Goal: Information Seeking & Learning: Compare options

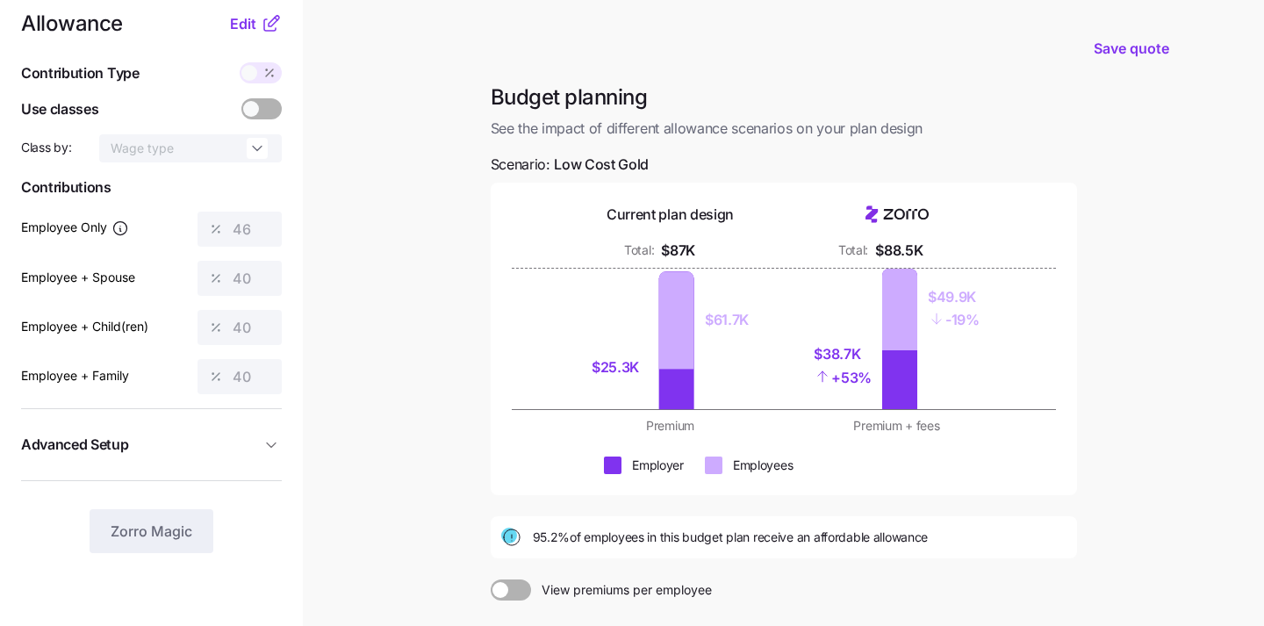
scroll to position [25, 0]
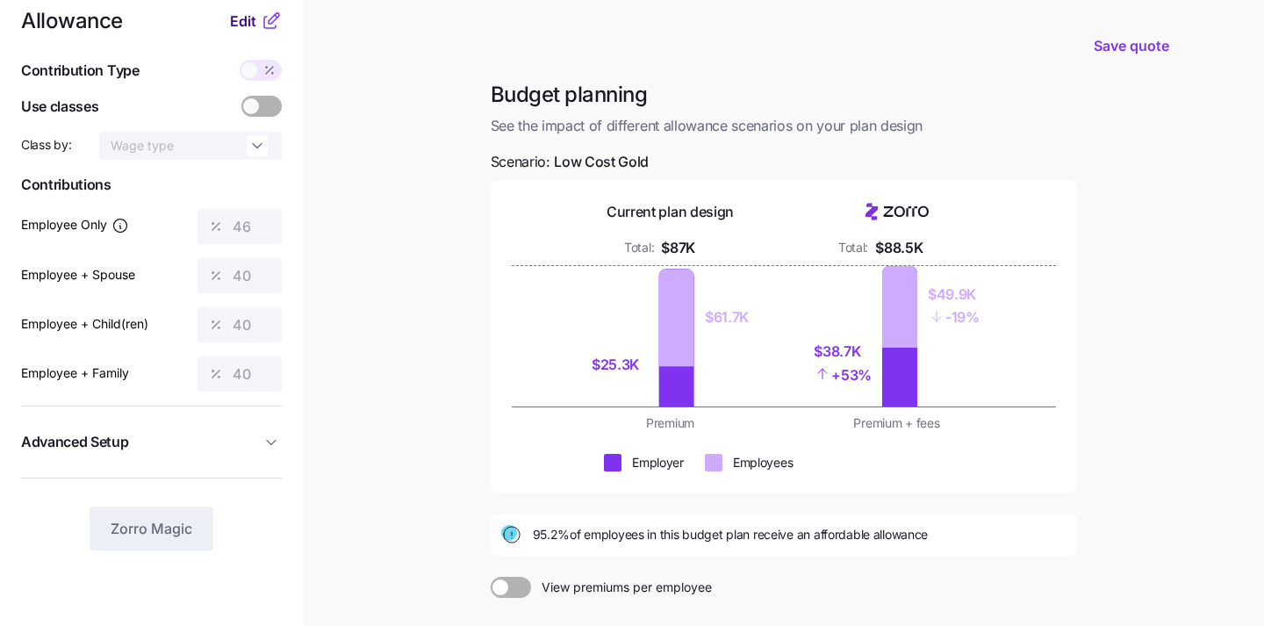
click at [247, 20] on span "Edit" at bounding box center [243, 21] width 26 height 21
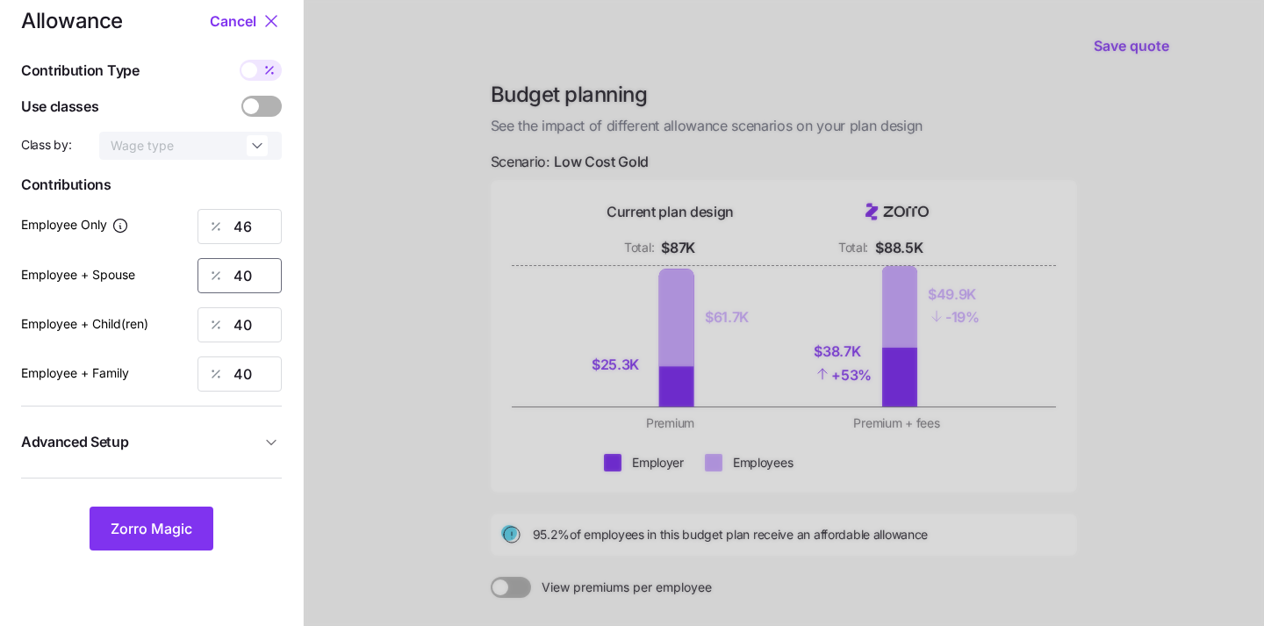
click at [254, 275] on input "40" at bounding box center [240, 275] width 84 height 35
type input "4"
type input "35"
click at [257, 324] on input "40" at bounding box center [240, 324] width 84 height 35
type input "4"
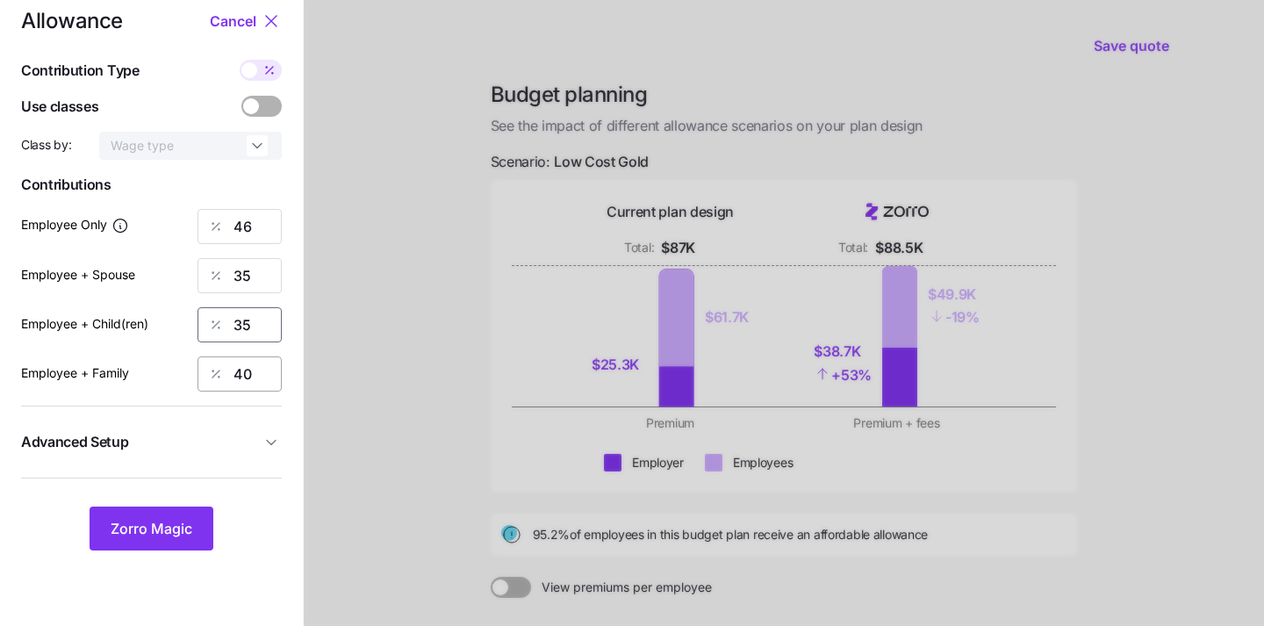
type input "35"
click at [262, 368] on input "40" at bounding box center [240, 373] width 84 height 35
type input "4"
type input "35"
click at [159, 535] on span "Zorro Magic" at bounding box center [152, 528] width 82 height 21
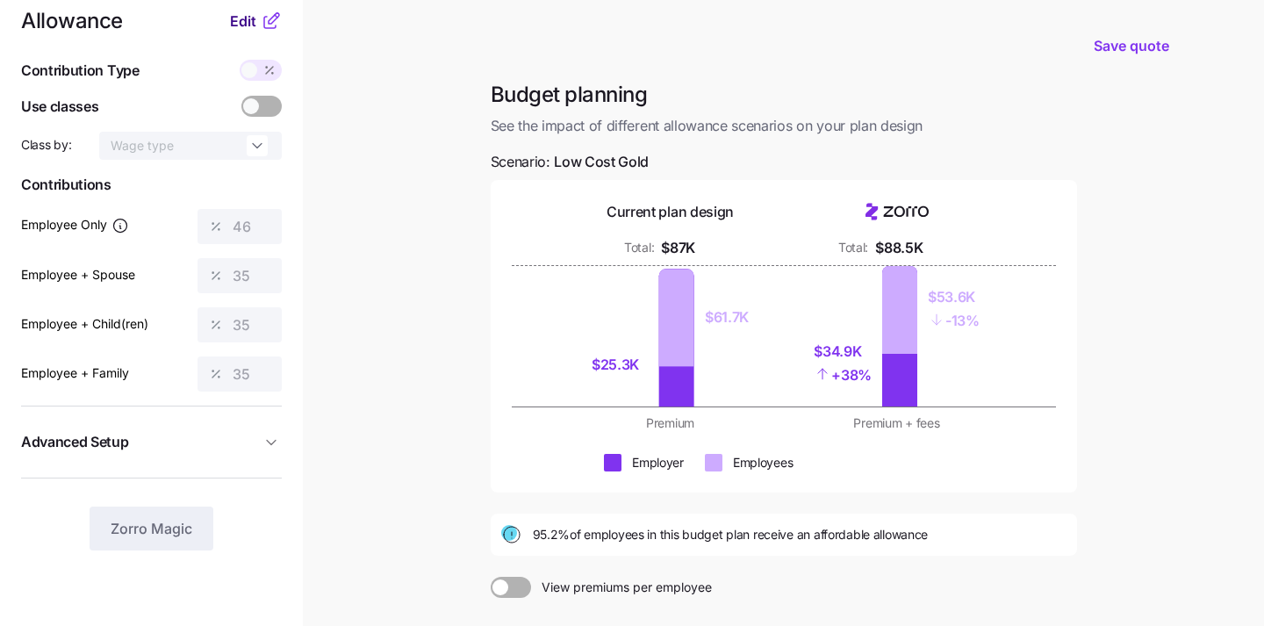
click at [245, 22] on span "Edit" at bounding box center [243, 21] width 26 height 21
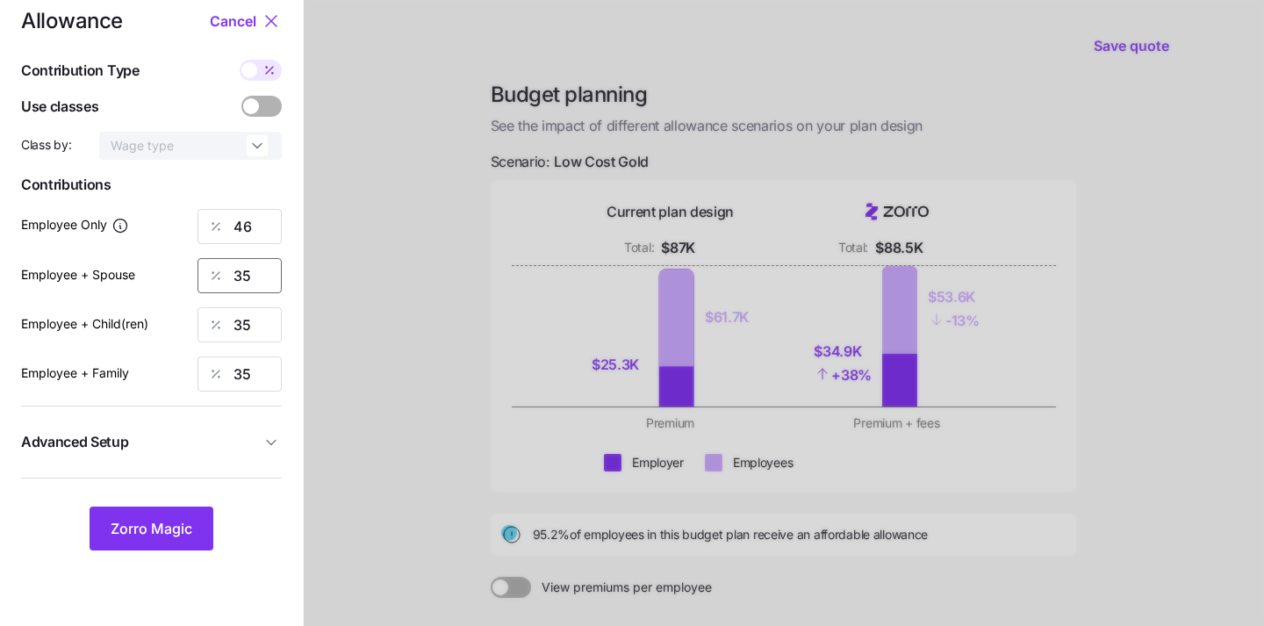
click at [262, 270] on input "35" at bounding box center [240, 275] width 84 height 35
type input "30"
click at [252, 328] on input "35" at bounding box center [240, 324] width 84 height 35
type input "30"
click at [248, 376] on input "35" at bounding box center [240, 373] width 84 height 35
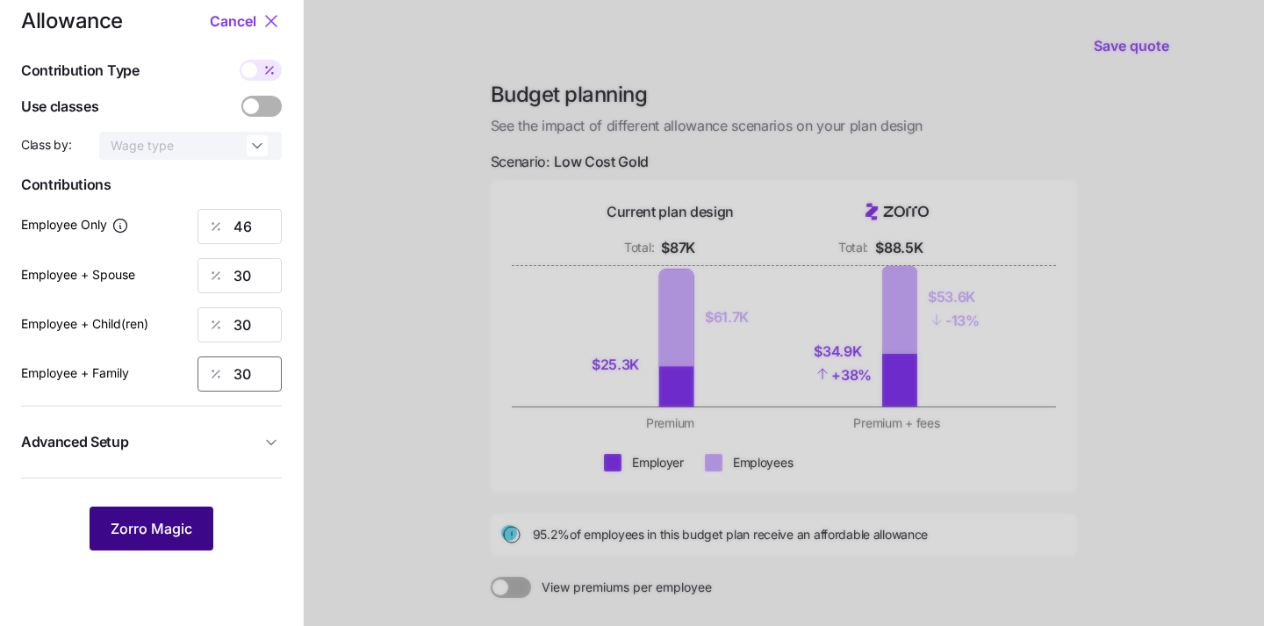
type input "30"
click at [147, 534] on span "Zorro Magic" at bounding box center [152, 528] width 82 height 21
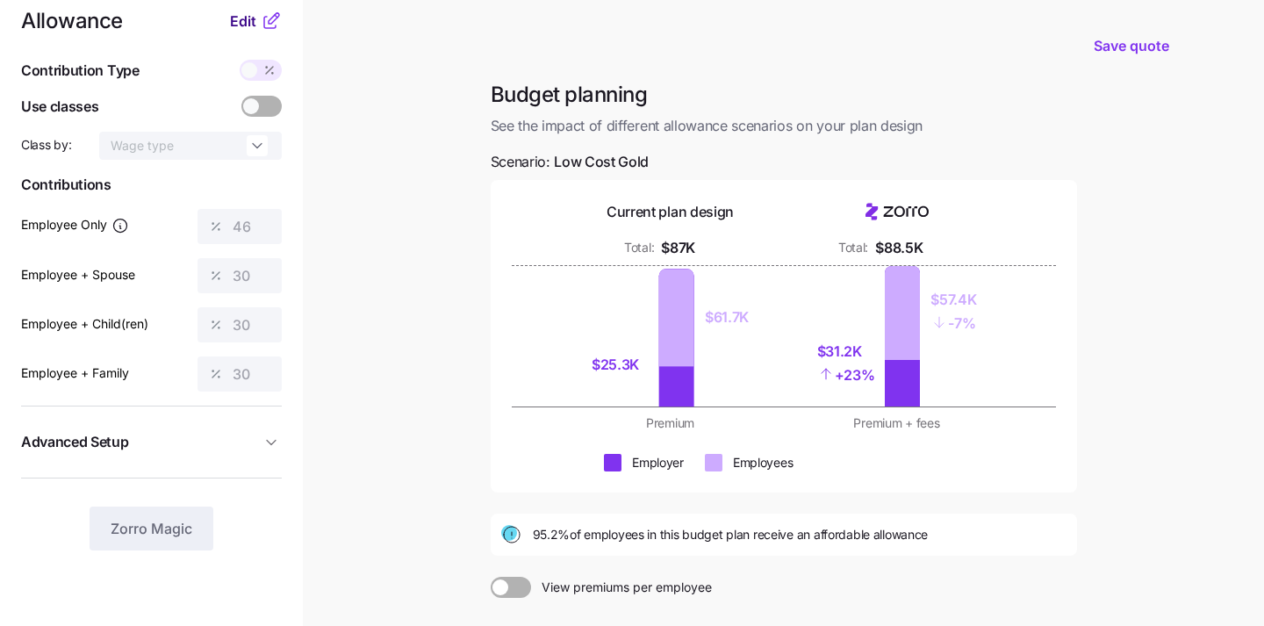
click at [244, 26] on span "Edit" at bounding box center [243, 21] width 26 height 21
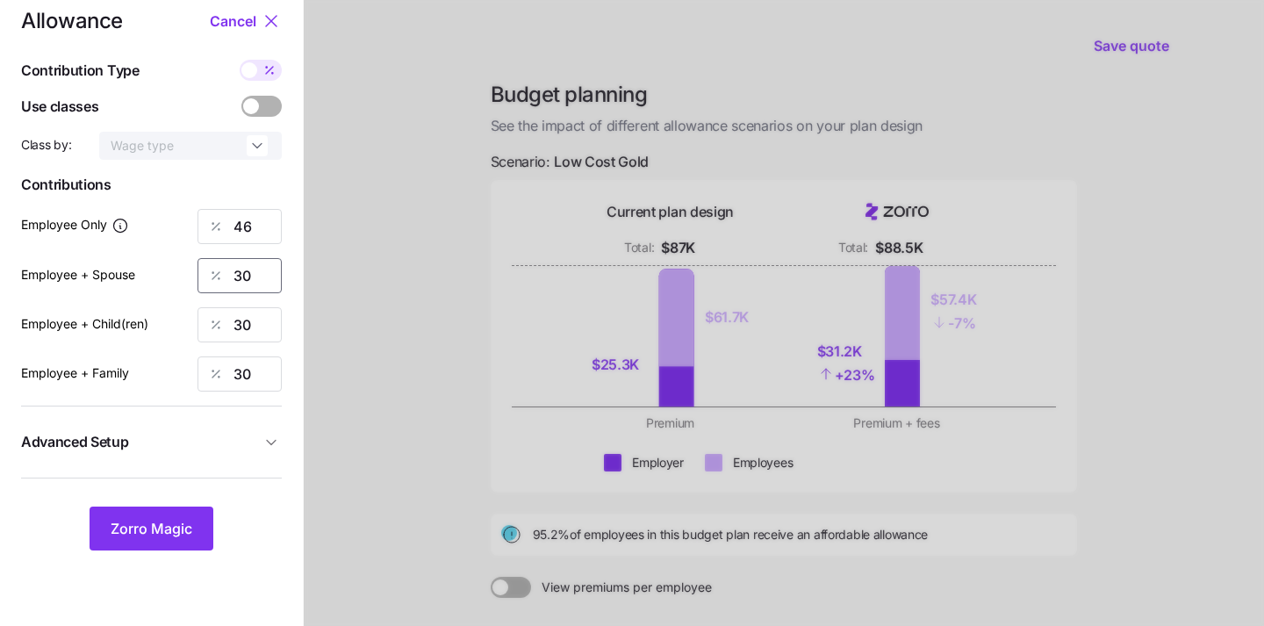
click at [255, 286] on input "30" at bounding box center [240, 275] width 84 height 35
type input "3"
type input "15"
click at [259, 327] on input "30" at bounding box center [240, 324] width 84 height 35
type input "3"
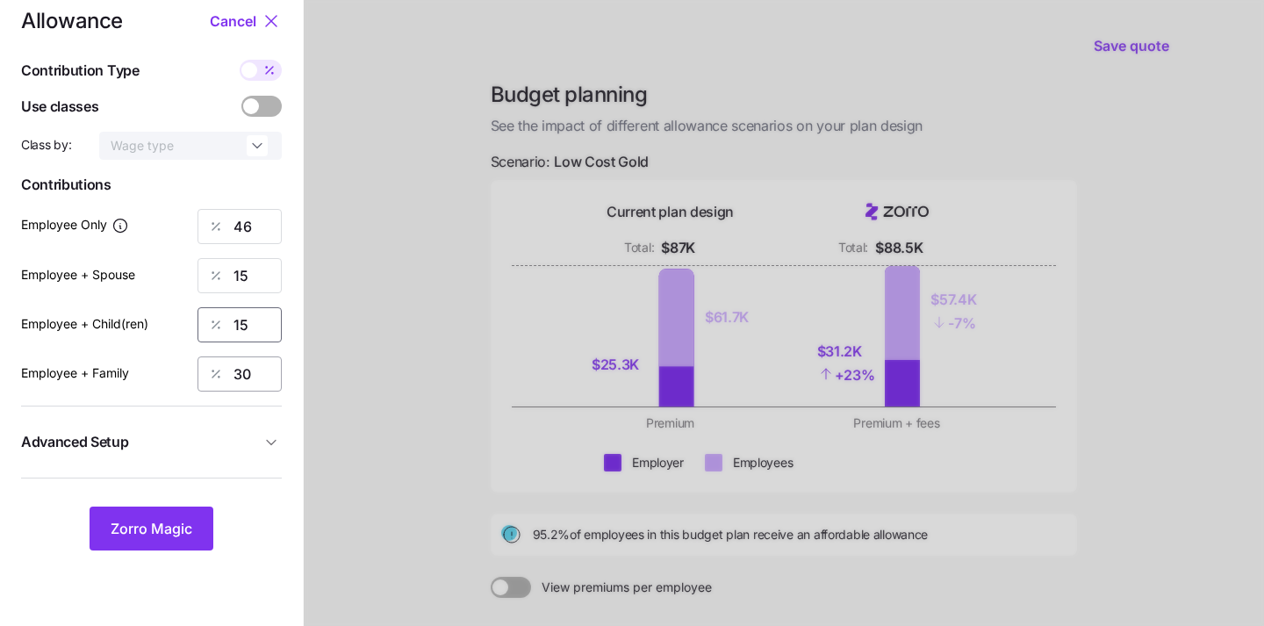
type input "15"
click at [260, 380] on input "30" at bounding box center [240, 373] width 84 height 35
type input "3"
type input "15"
click at [176, 532] on span "Zorro Magic" at bounding box center [152, 528] width 82 height 21
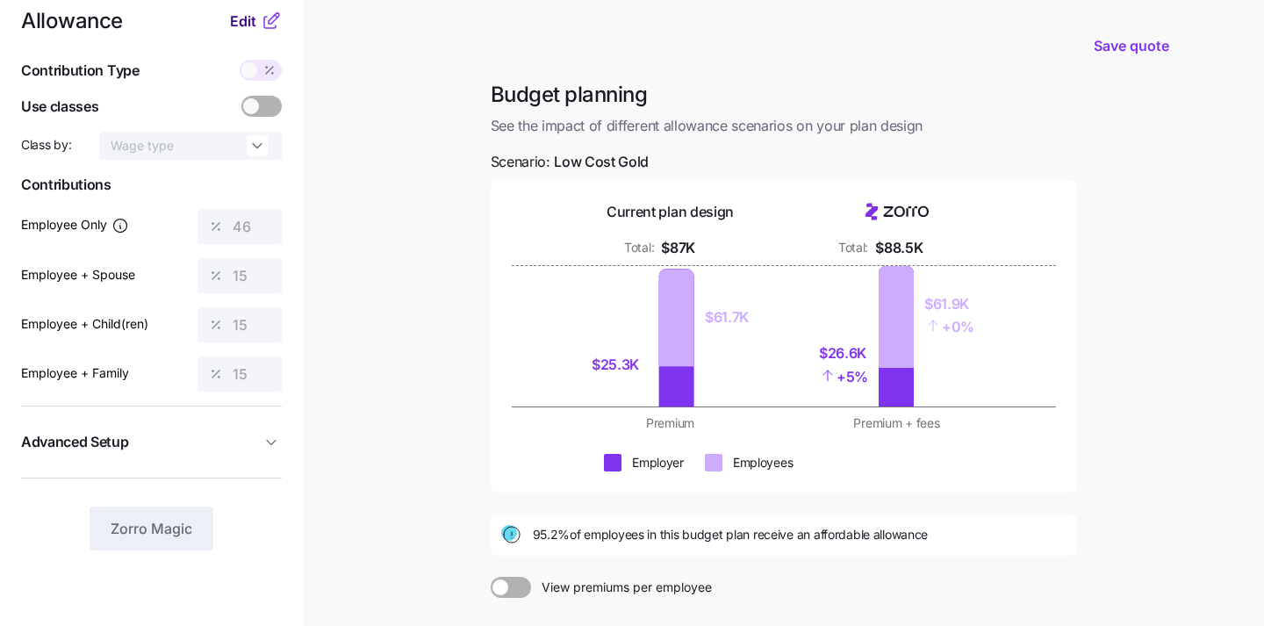
click at [245, 13] on span "Edit" at bounding box center [243, 21] width 26 height 21
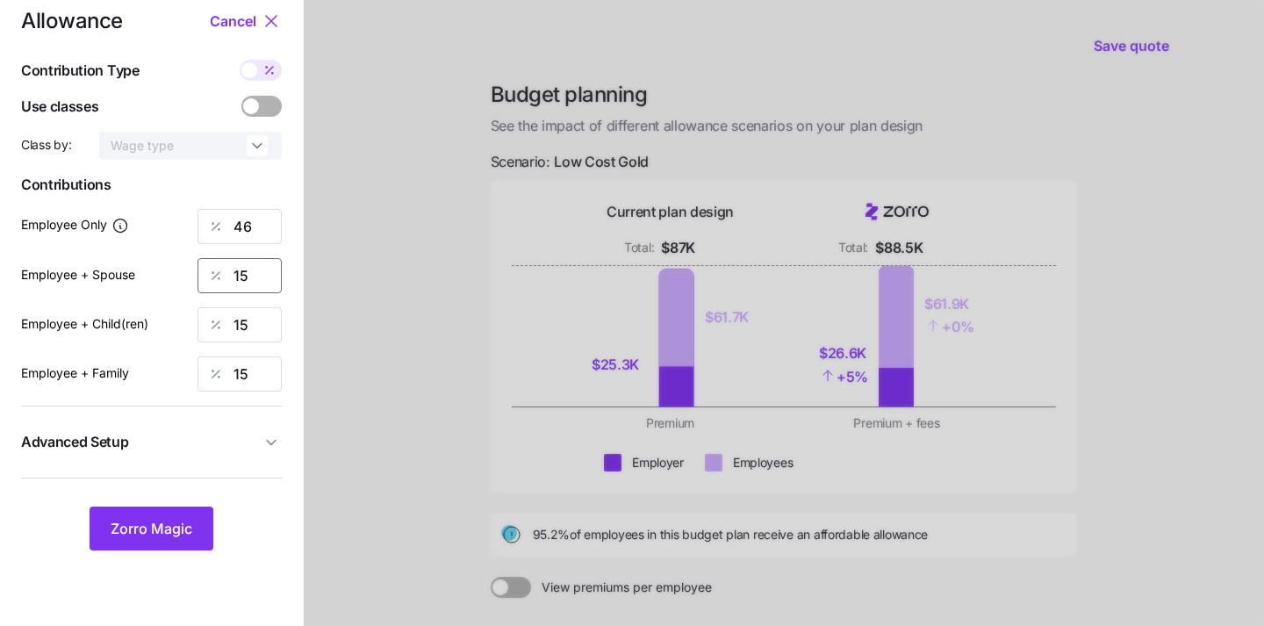
click at [255, 279] on input "15" at bounding box center [240, 275] width 84 height 35
type input "1"
type input "0"
click at [247, 323] on input "15" at bounding box center [240, 324] width 84 height 35
type input "1"
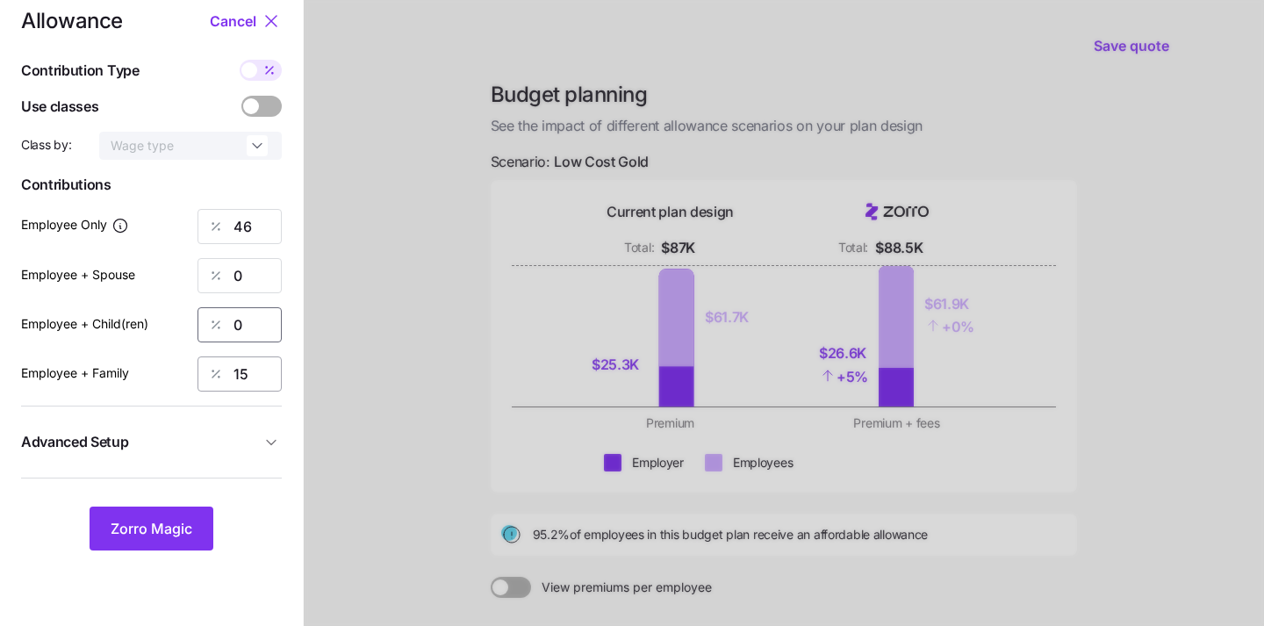
type input "0"
click at [256, 372] on input "15" at bounding box center [240, 373] width 84 height 35
type input "1"
type input "0"
click at [161, 533] on span "Zorro Magic" at bounding box center [152, 528] width 82 height 21
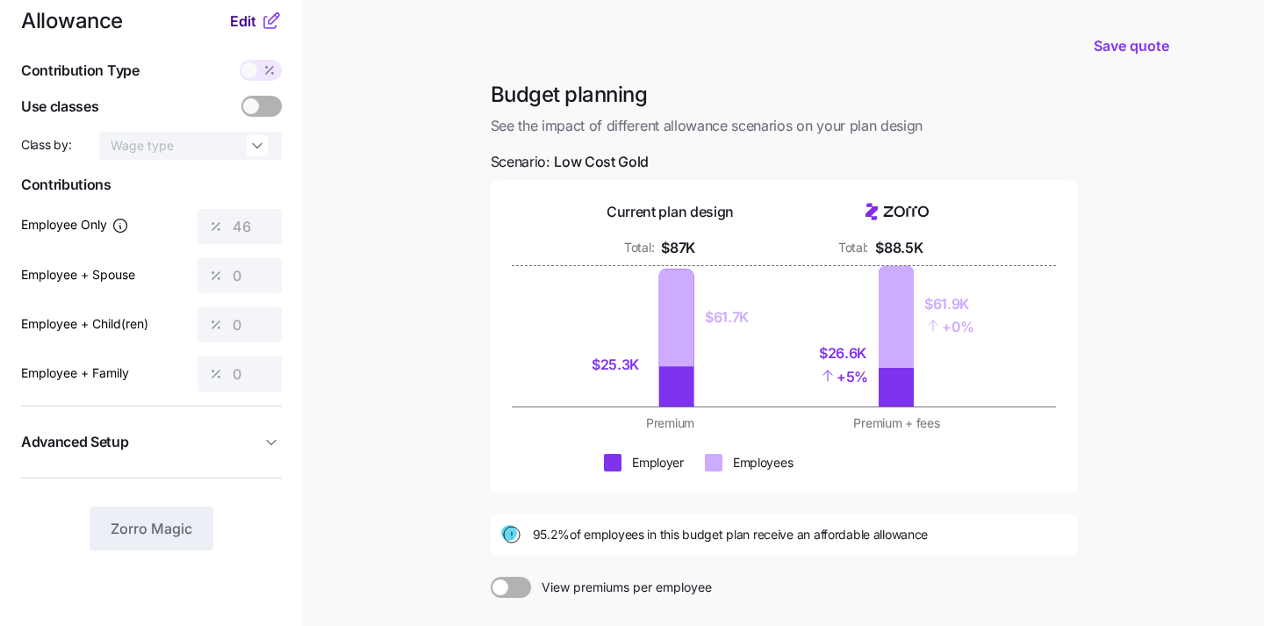
click at [240, 23] on span "Edit" at bounding box center [243, 21] width 26 height 21
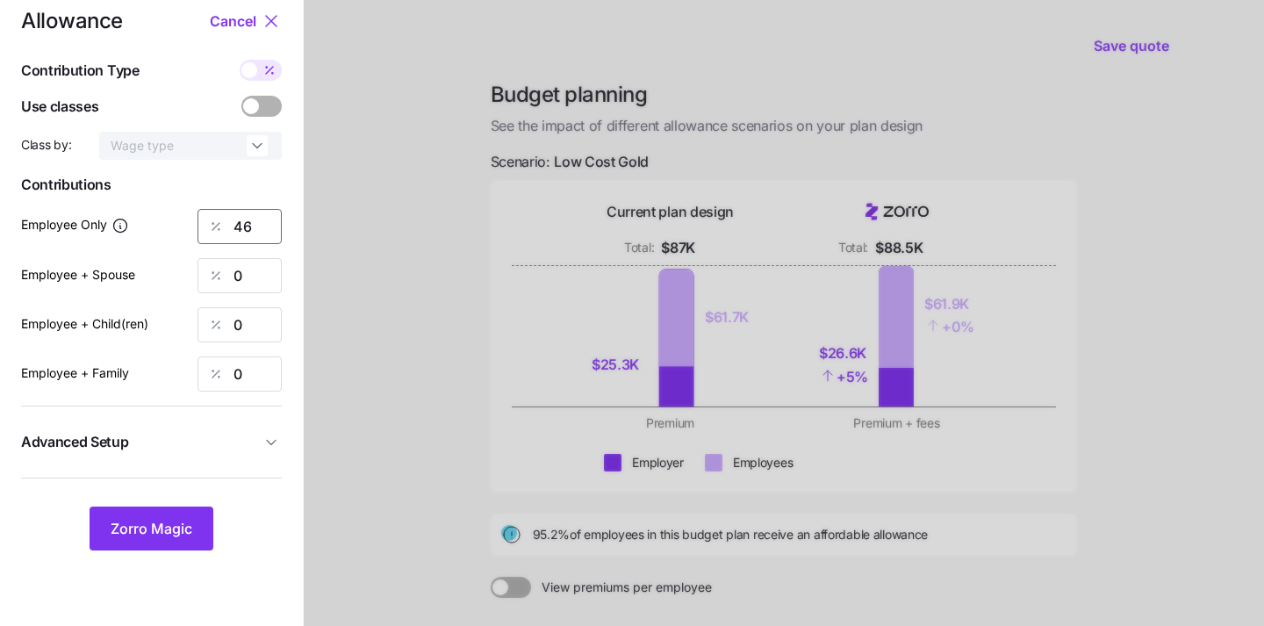
click at [266, 226] on input "46" at bounding box center [240, 226] width 84 height 35
type input "4"
type input "50"
click at [385, 408] on div at bounding box center [784, 406] width 960 height 863
click at [169, 515] on button "Zorro Magic" at bounding box center [152, 529] width 124 height 44
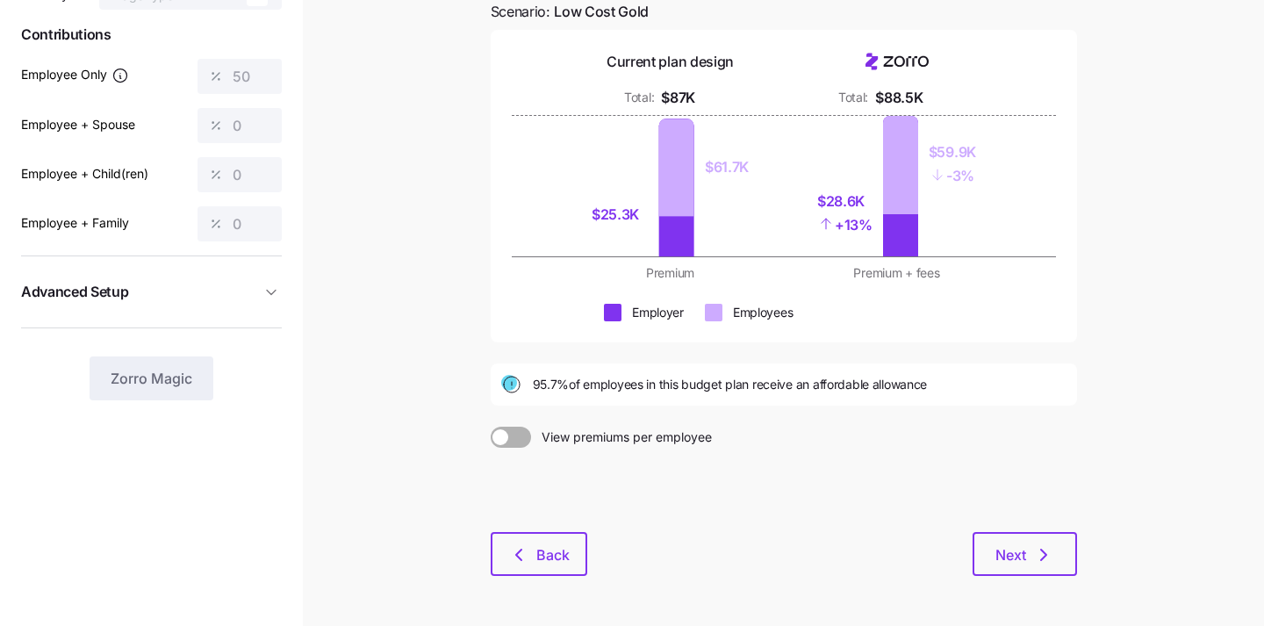
scroll to position [237, 0]
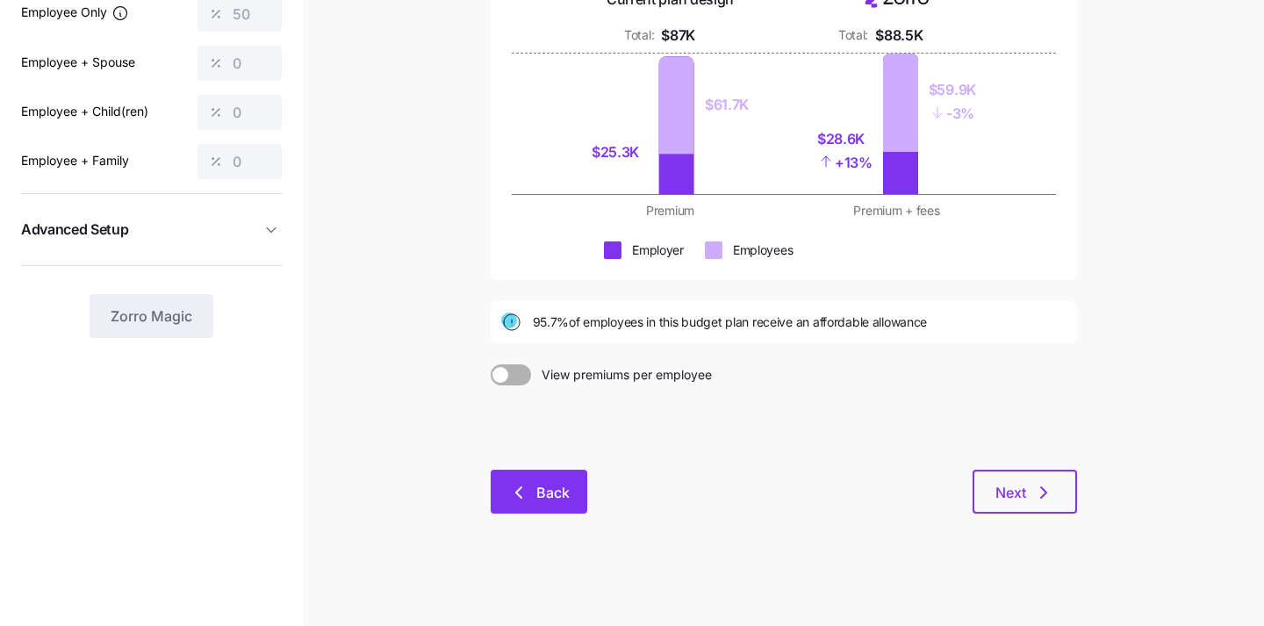
click at [562, 482] on button "Back" at bounding box center [539, 492] width 97 height 44
click at [530, 498] on span "Back" at bounding box center [539, 492] width 51 height 21
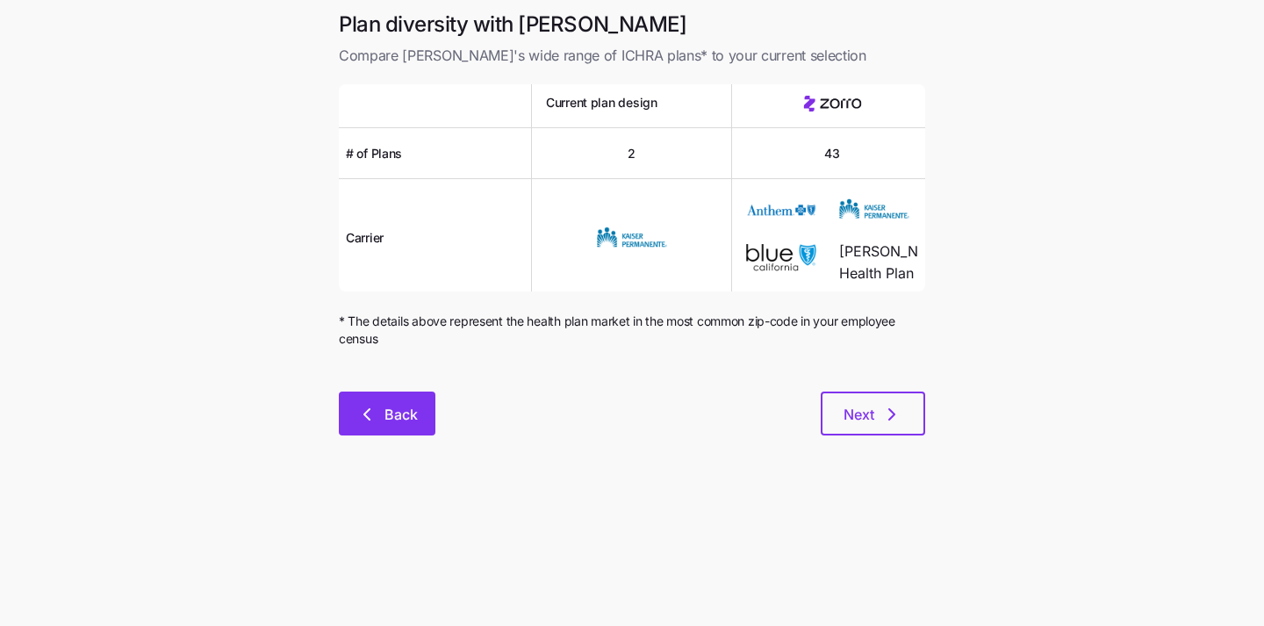
click at [357, 401] on button "Back" at bounding box center [387, 414] width 97 height 44
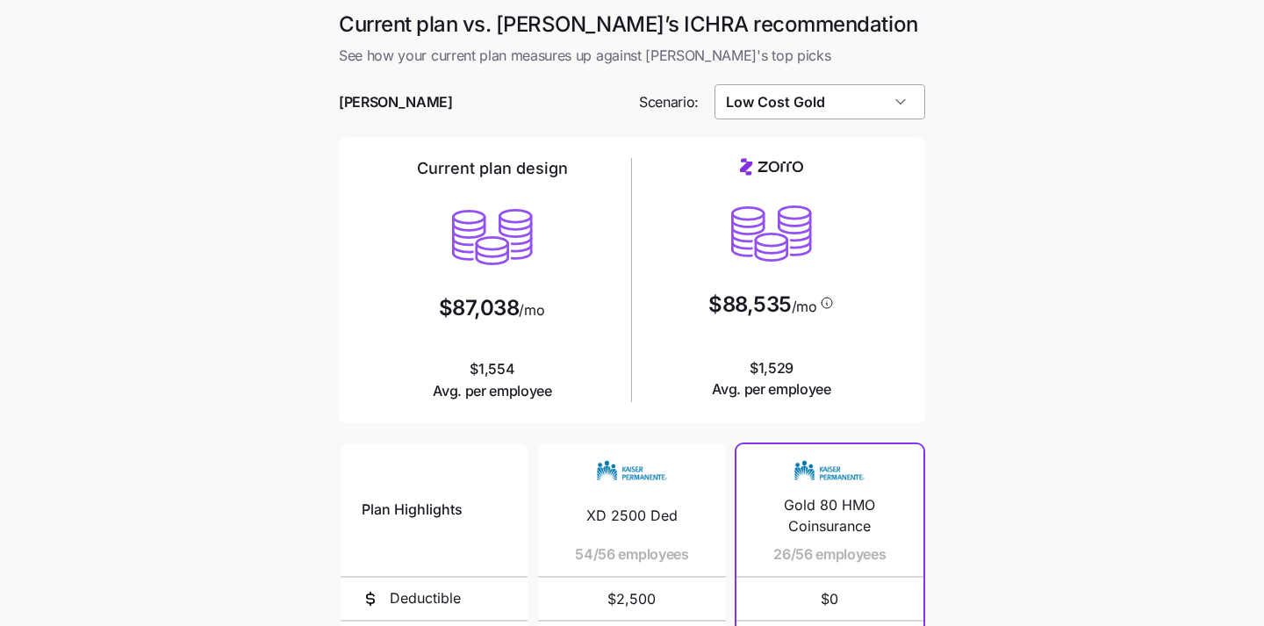
click at [809, 104] on input "Low Cost Gold" at bounding box center [821, 101] width 212 height 35
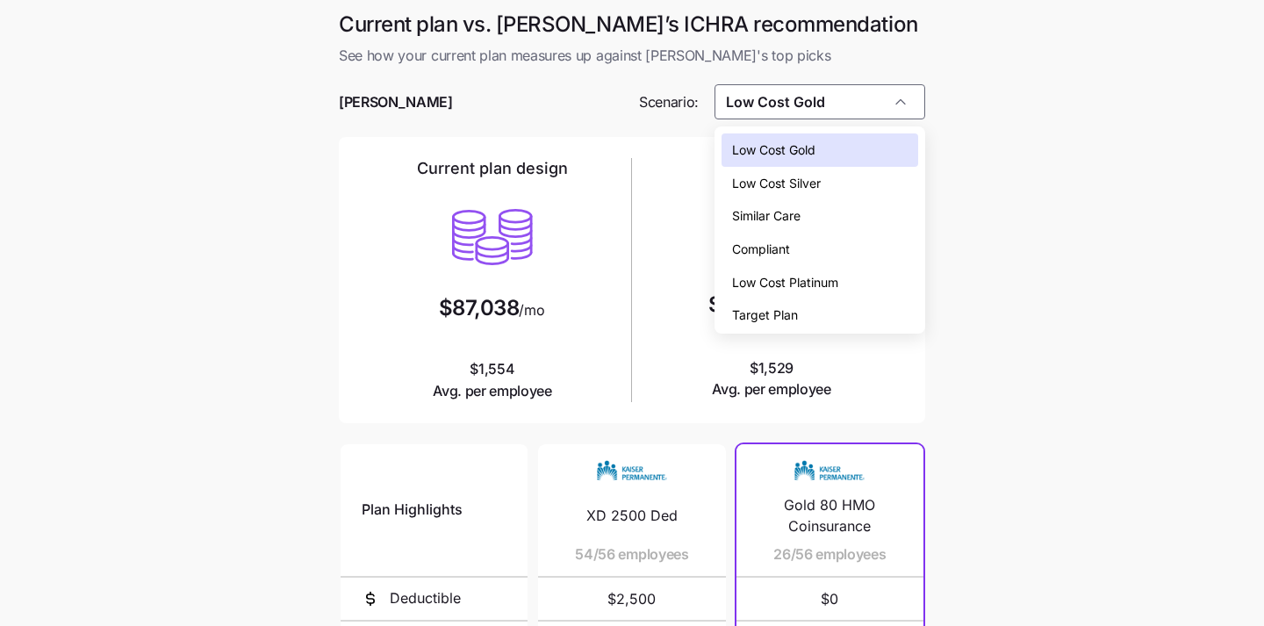
click at [814, 187] on span "Low Cost Silver" at bounding box center [776, 183] width 89 height 19
type input "Low Cost Silver"
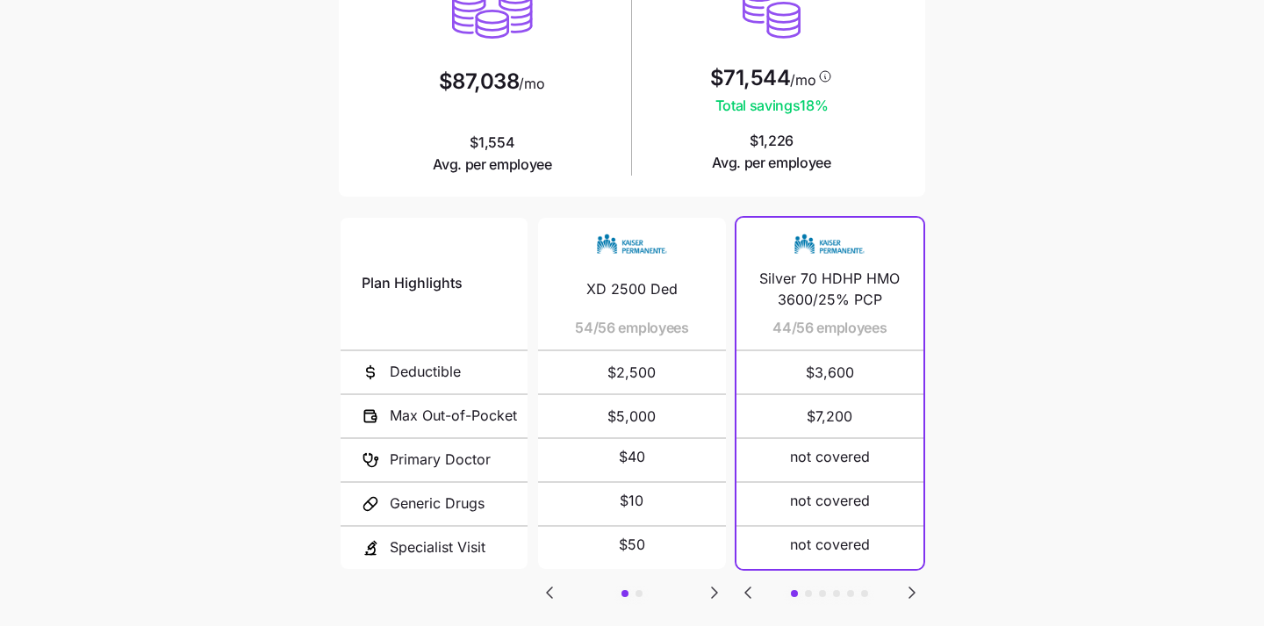
scroll to position [332, 0]
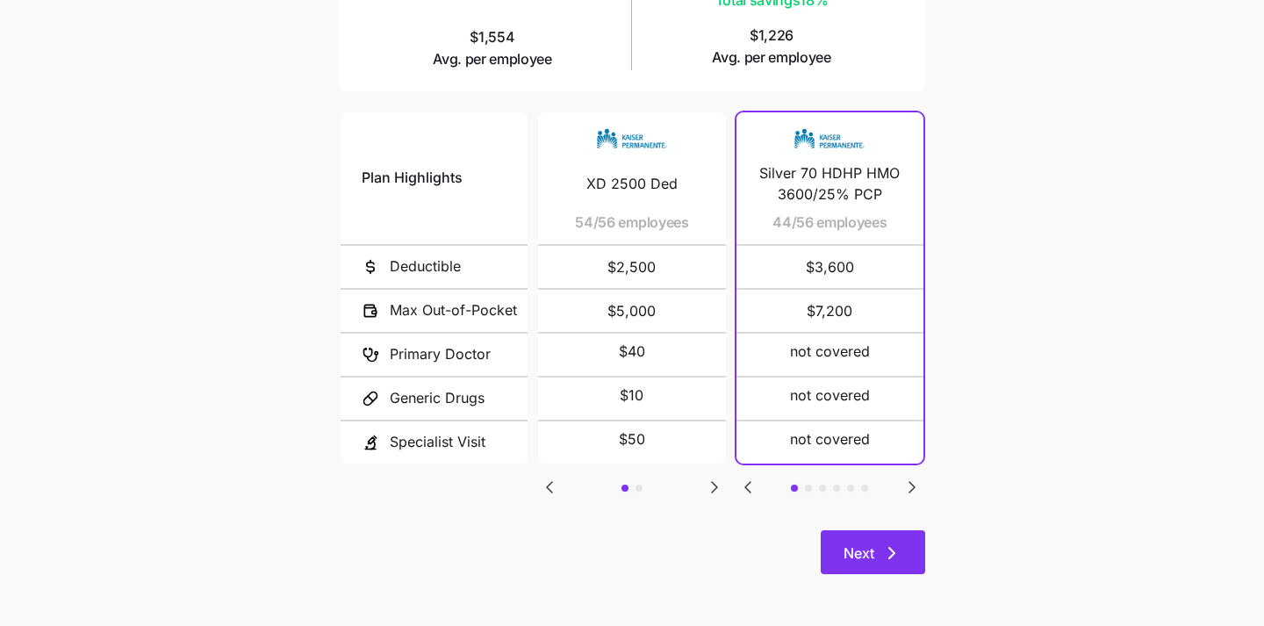
click at [857, 538] on button "Next" at bounding box center [873, 552] width 104 height 44
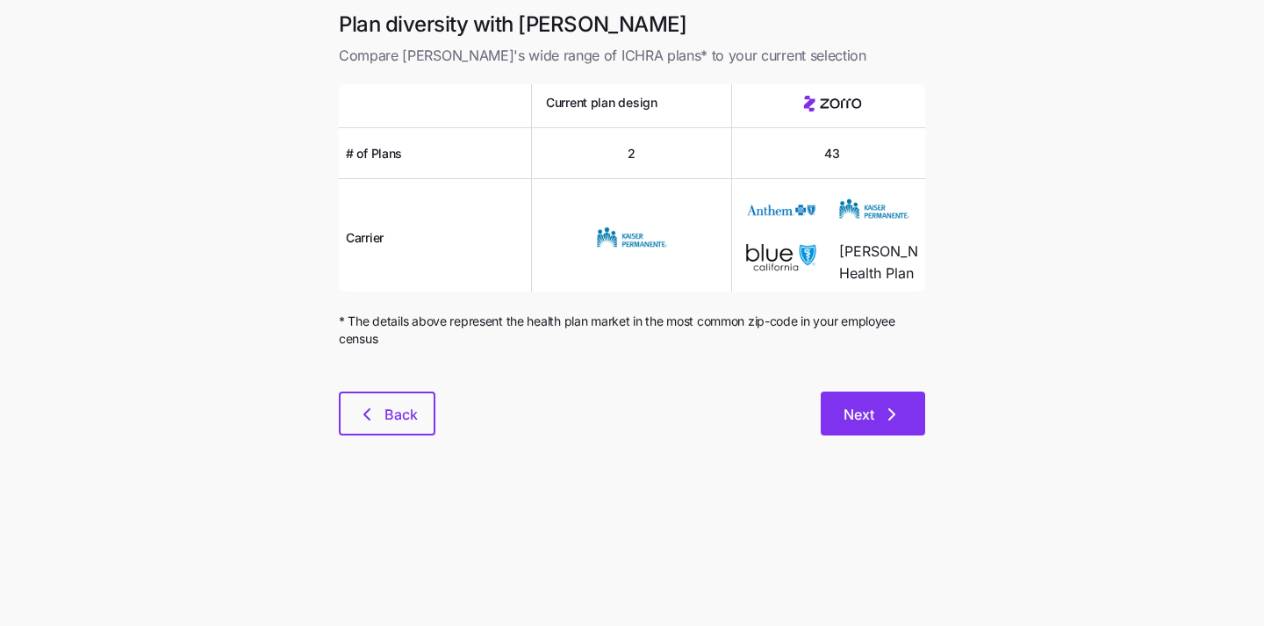
click at [882, 410] on icon "button" at bounding box center [891, 414] width 21 height 21
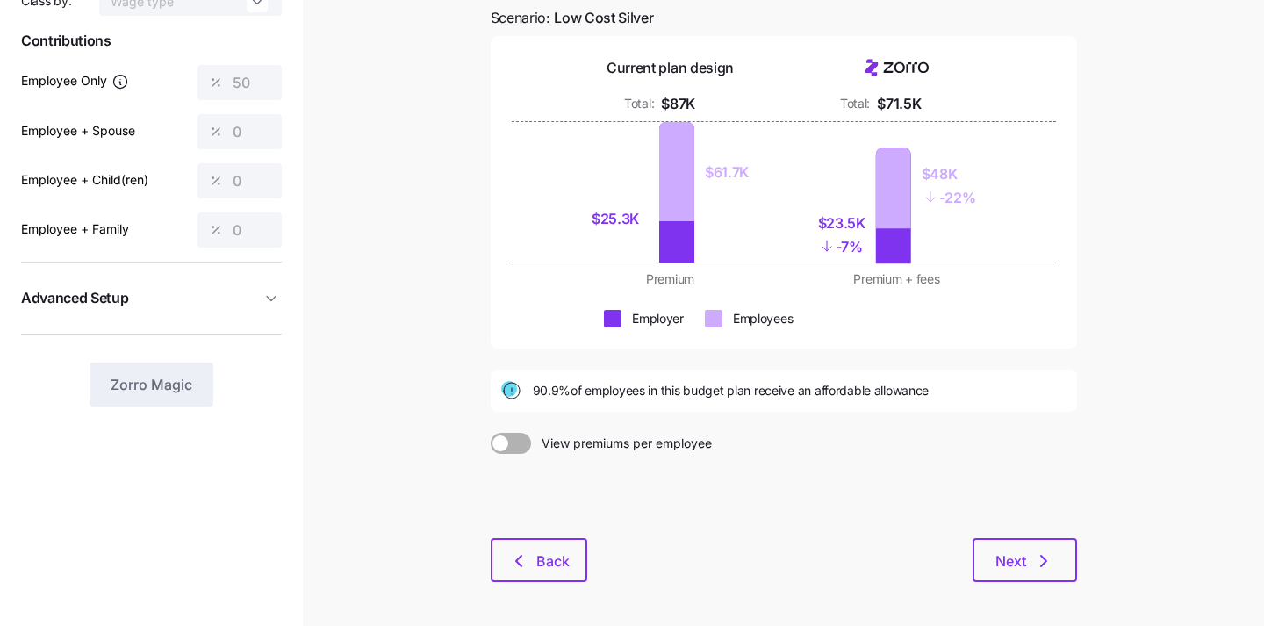
scroll to position [182, 0]
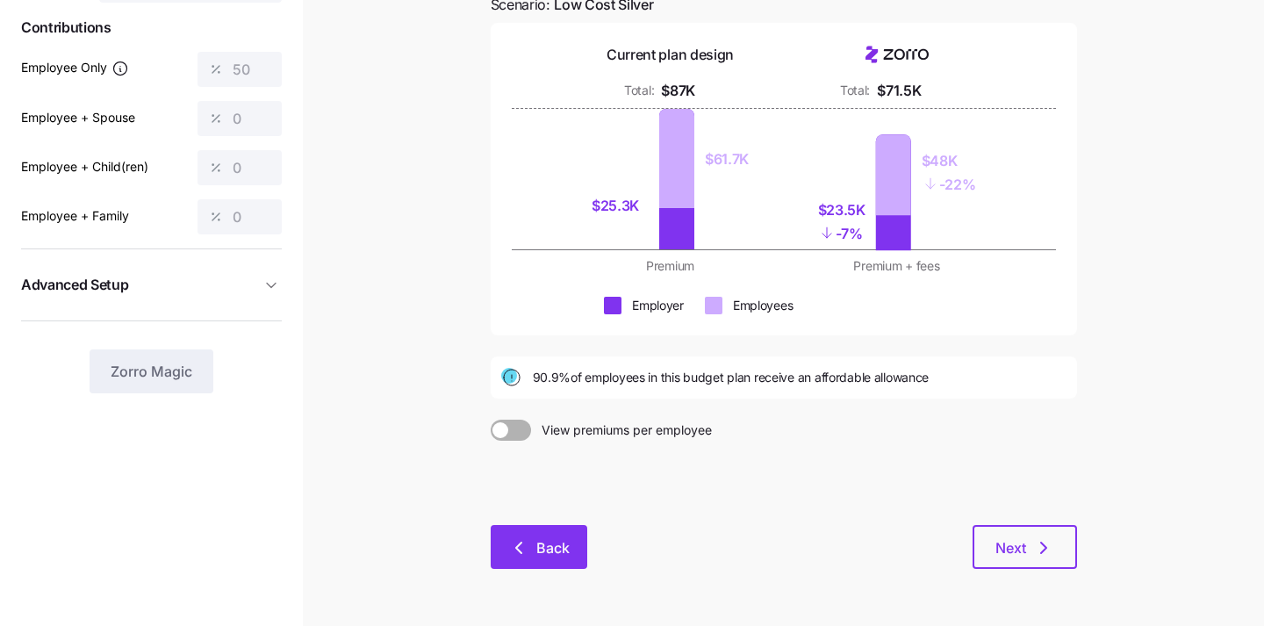
click at [529, 543] on span "Back" at bounding box center [539, 547] width 51 height 21
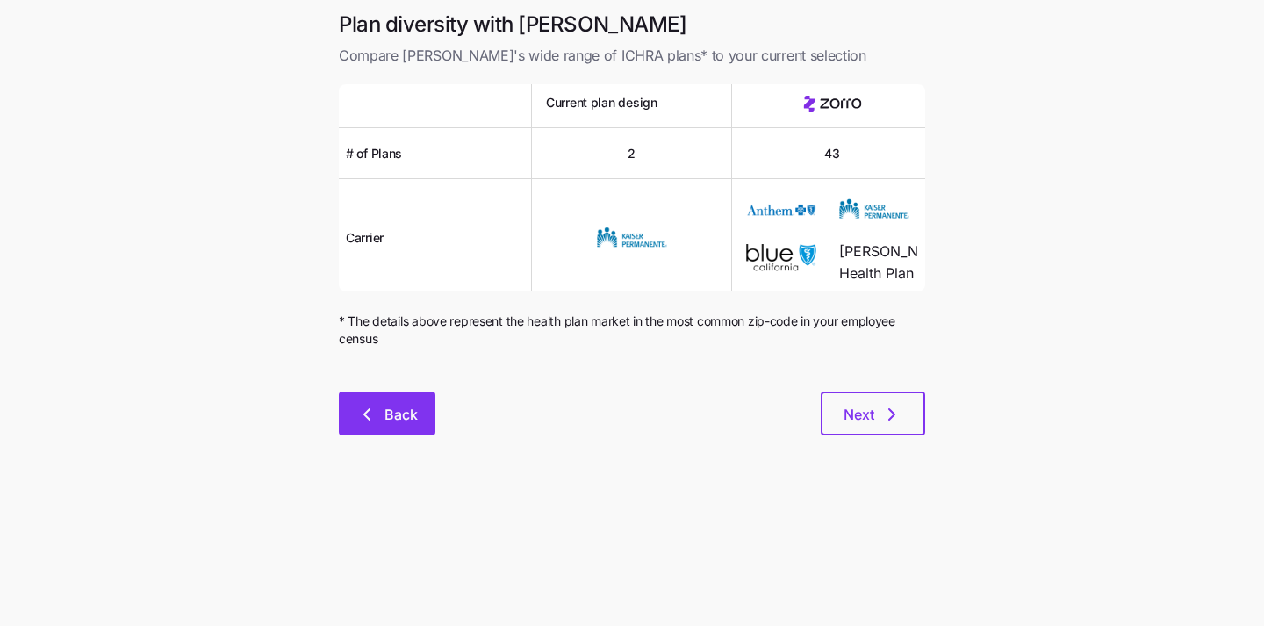
click at [405, 398] on button "Back" at bounding box center [387, 414] width 97 height 44
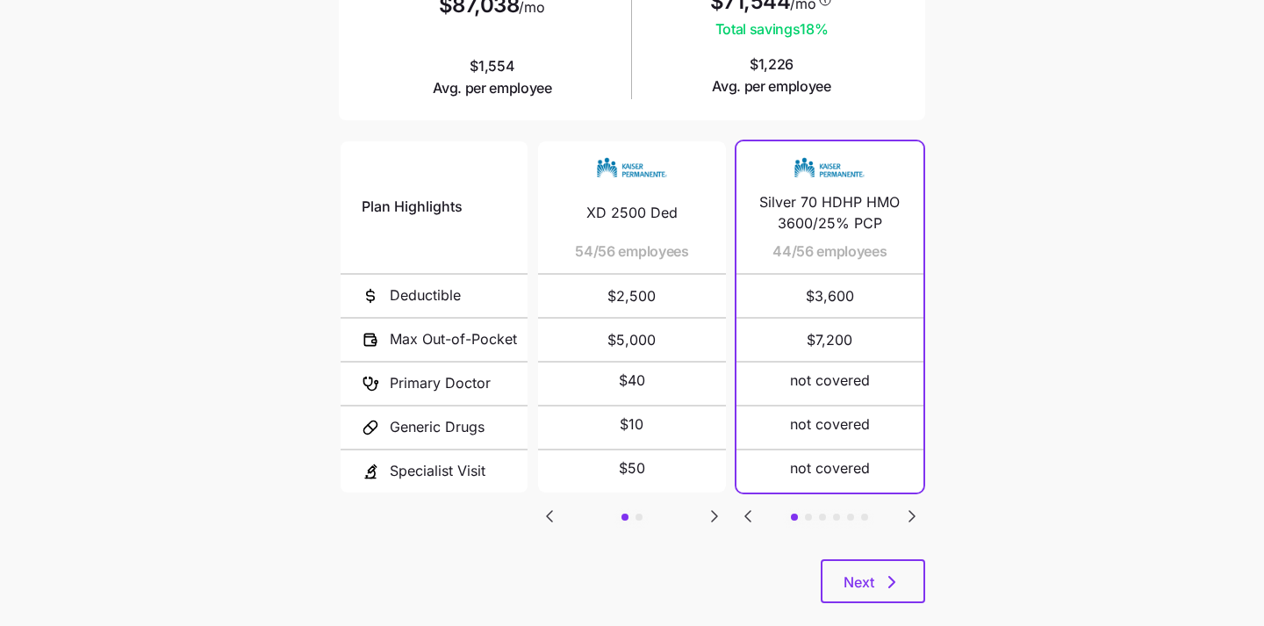
scroll to position [332, 0]
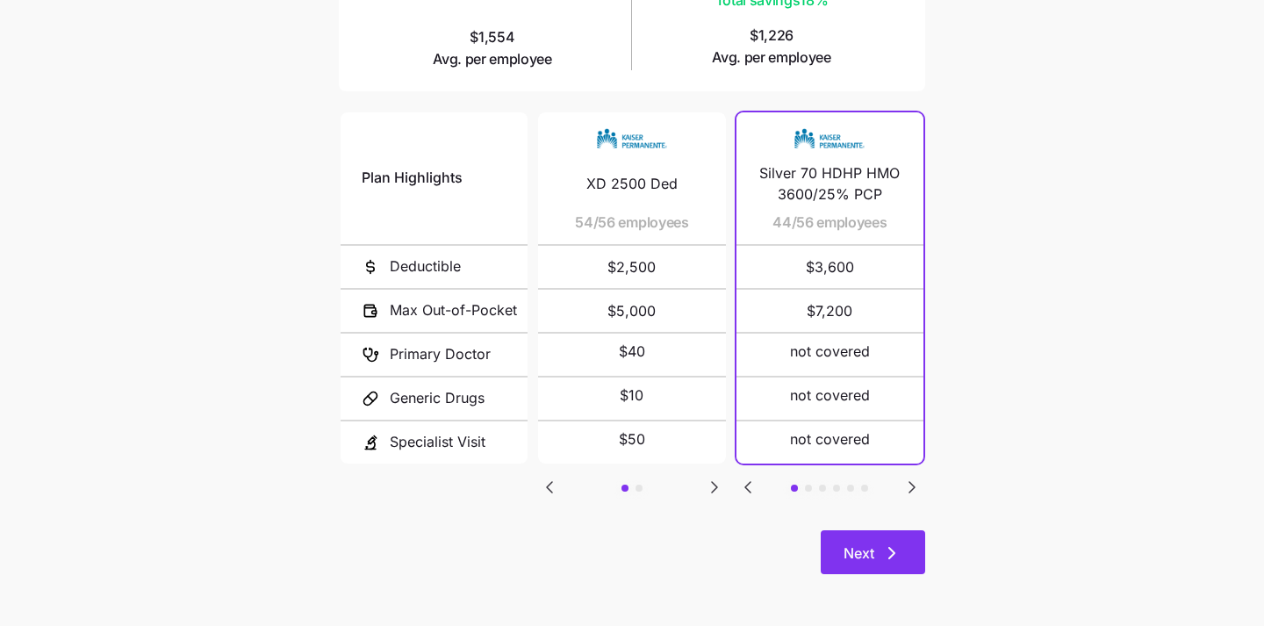
click at [865, 543] on span "Next" at bounding box center [859, 553] width 31 height 21
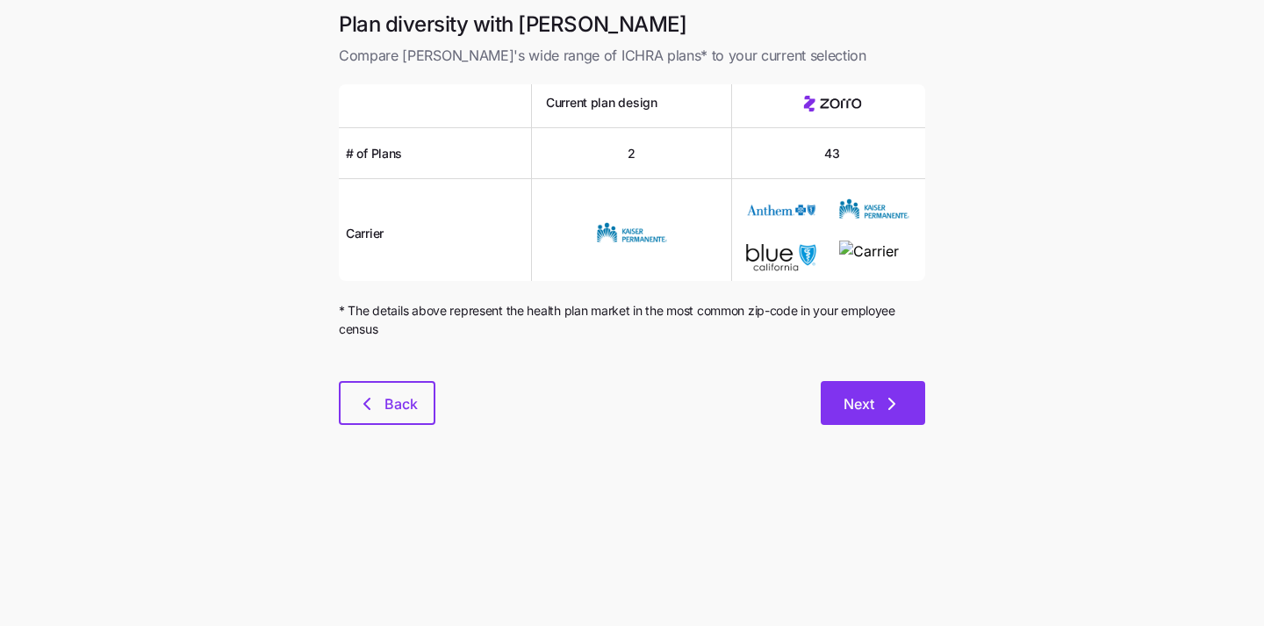
click at [895, 400] on button "Next" at bounding box center [873, 403] width 104 height 44
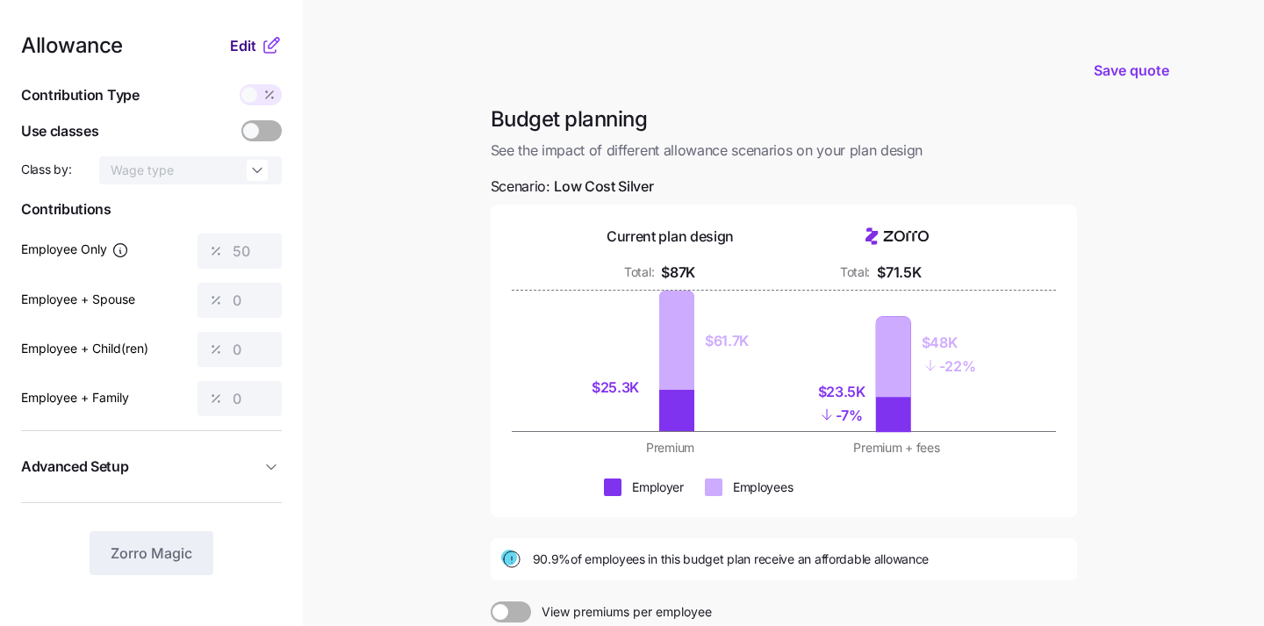
click at [243, 49] on span "Edit" at bounding box center [243, 45] width 26 height 21
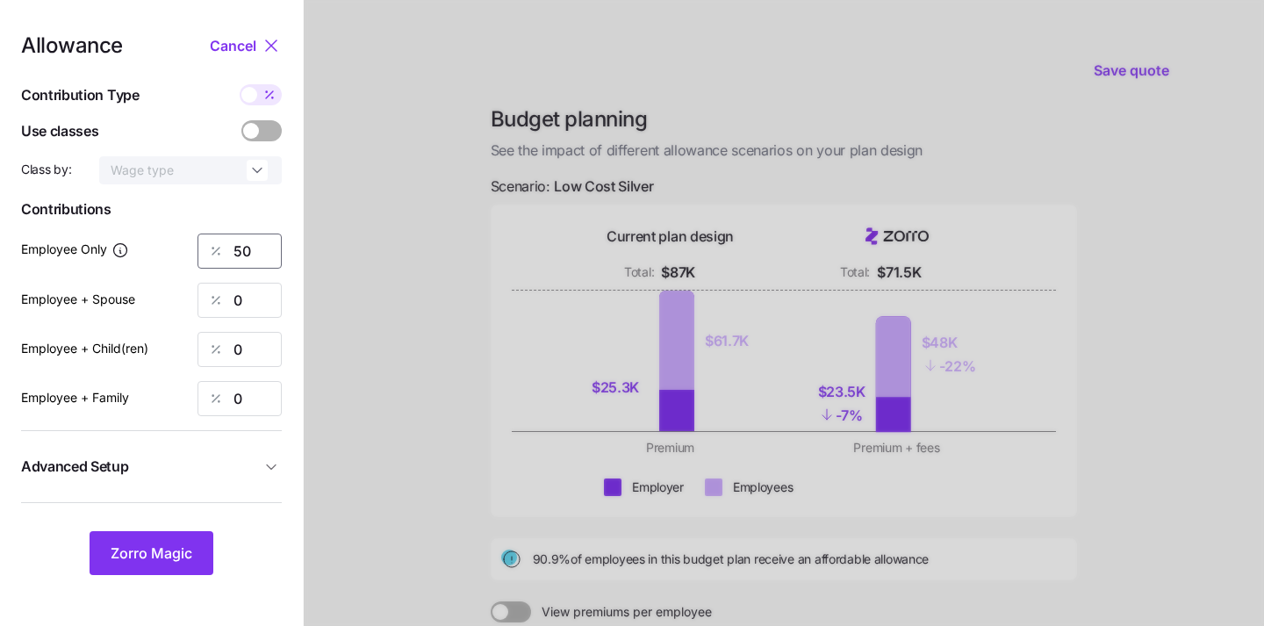
click at [254, 258] on input "50" at bounding box center [240, 251] width 84 height 35
type input "5"
click at [351, 515] on div at bounding box center [784, 431] width 960 height 863
click at [146, 528] on div "Allowance Cancel Contribution Type Use classes Class by: Wage type Contribution…" at bounding box center [151, 305] width 261 height 540
click at [152, 554] on span "Zorro Magic" at bounding box center [152, 553] width 82 height 21
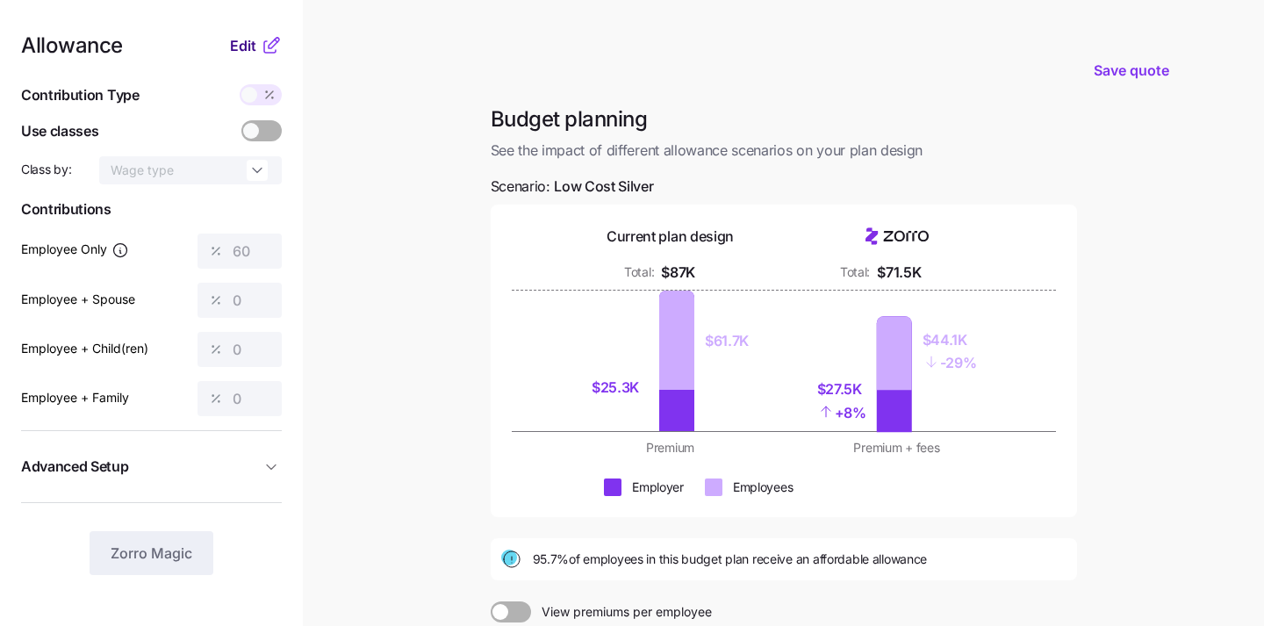
click at [238, 50] on span "Edit" at bounding box center [243, 45] width 26 height 21
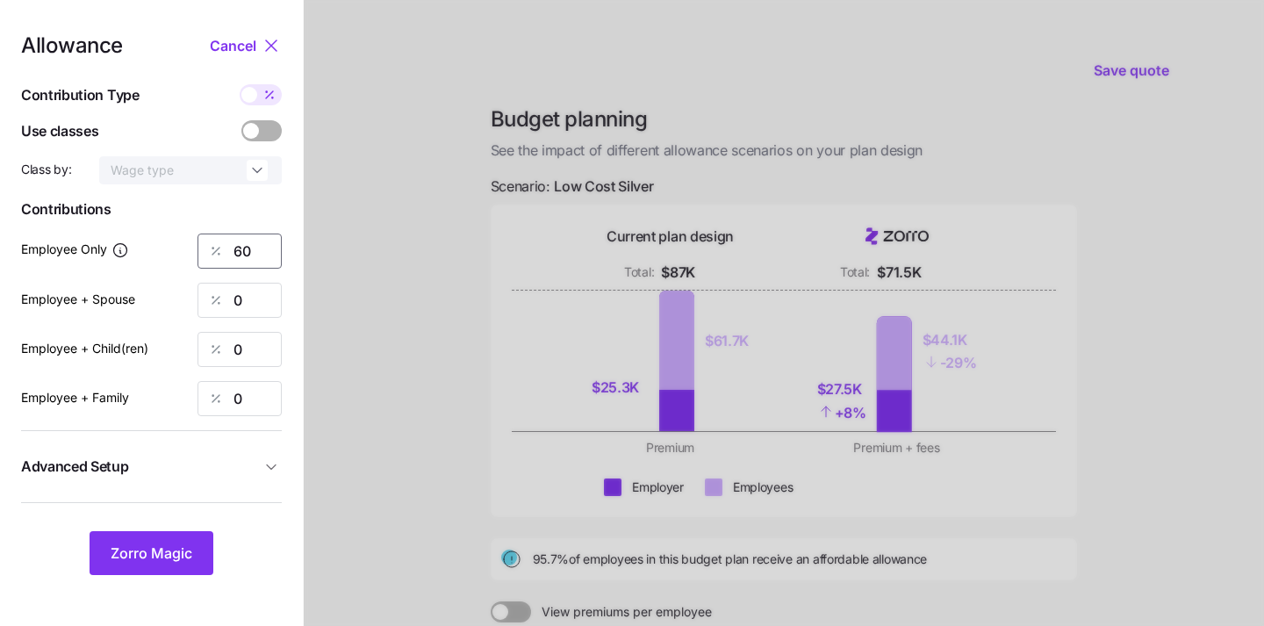
click at [255, 256] on input "60" at bounding box center [240, 251] width 84 height 35
type input "6"
click at [159, 562] on span "Zorro Magic" at bounding box center [152, 553] width 82 height 21
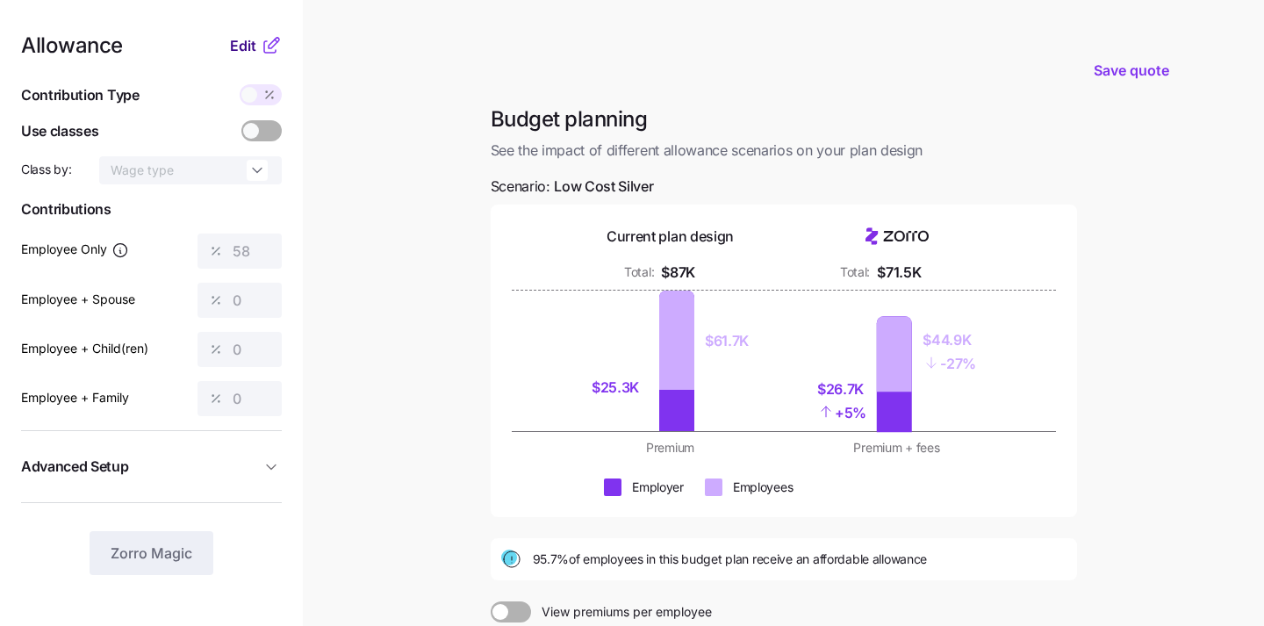
click at [241, 42] on span "Edit" at bounding box center [243, 45] width 26 height 21
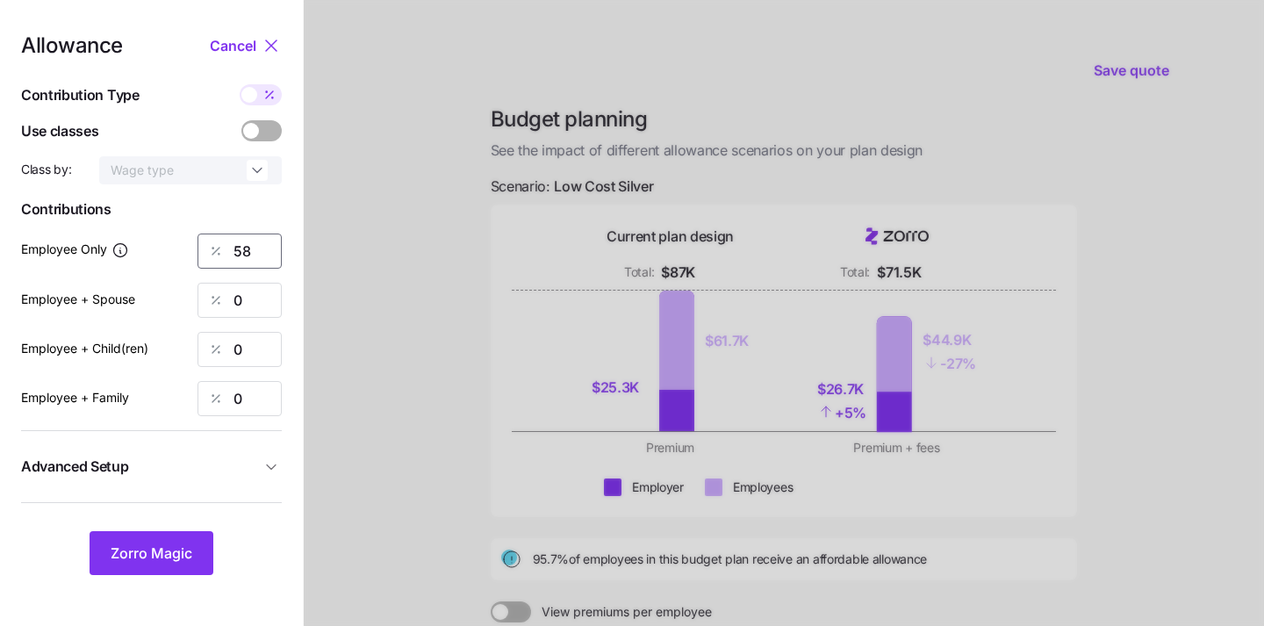
click at [256, 249] on input "58" at bounding box center [240, 251] width 84 height 35
click at [157, 560] on span "Zorro Magic" at bounding box center [152, 553] width 82 height 21
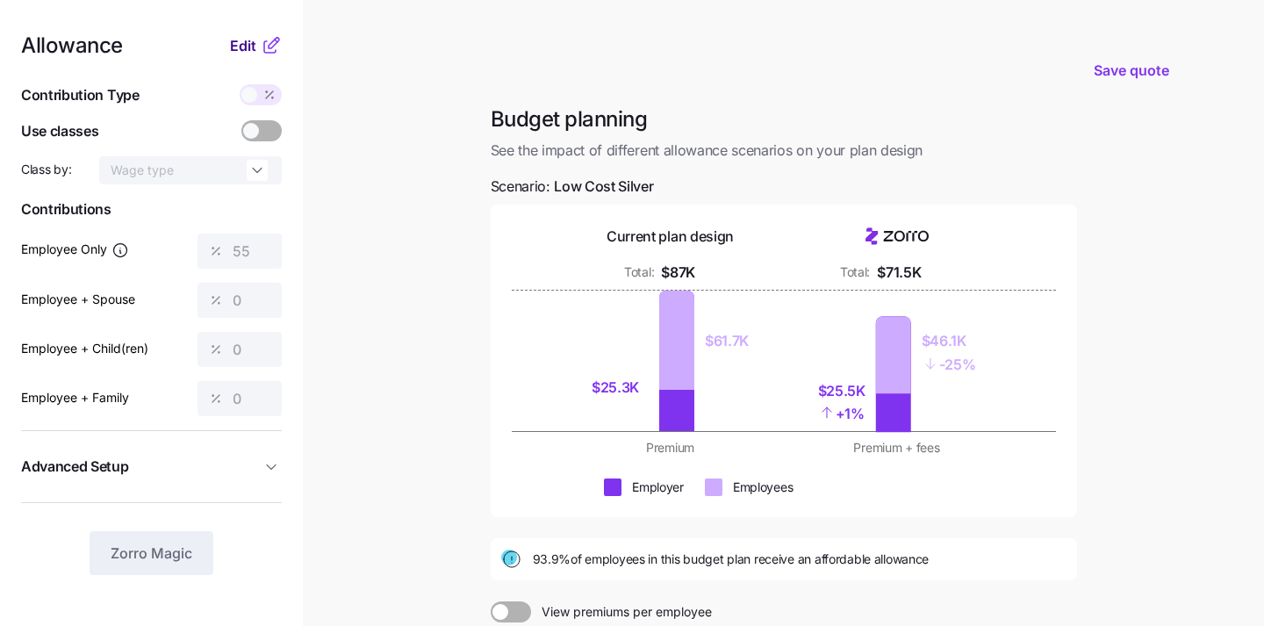
click at [246, 40] on span "Edit" at bounding box center [243, 45] width 26 height 21
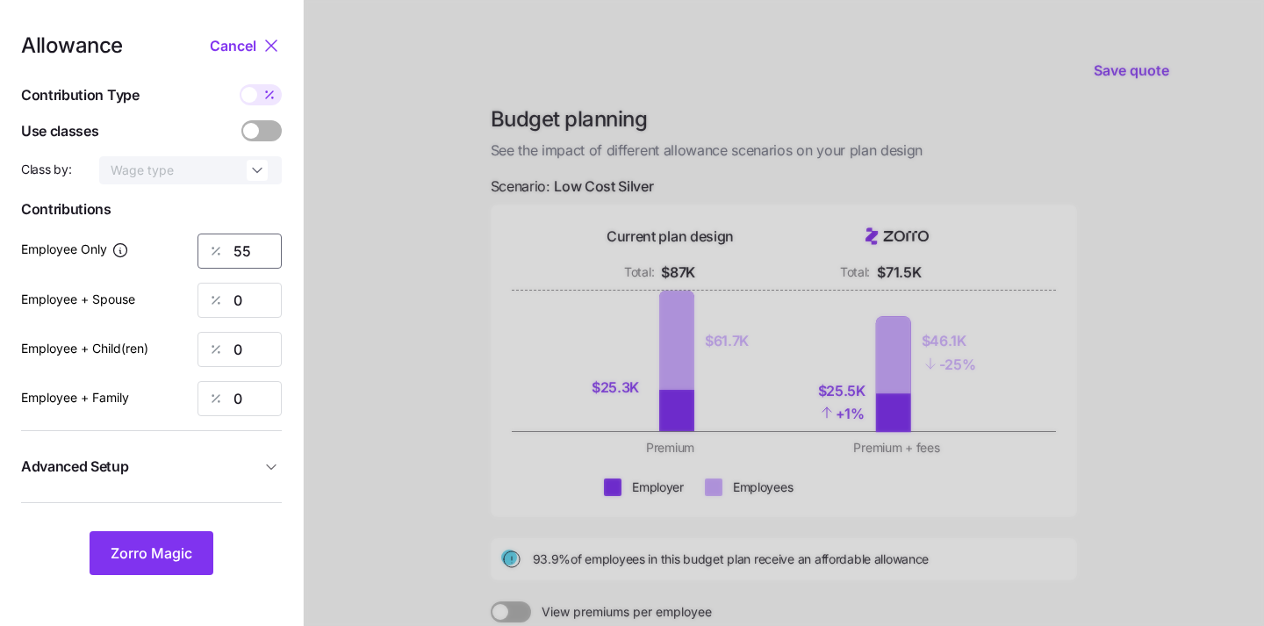
click at [255, 251] on input "55" at bounding box center [240, 251] width 84 height 35
click at [179, 558] on span "Zorro Magic" at bounding box center [152, 553] width 82 height 21
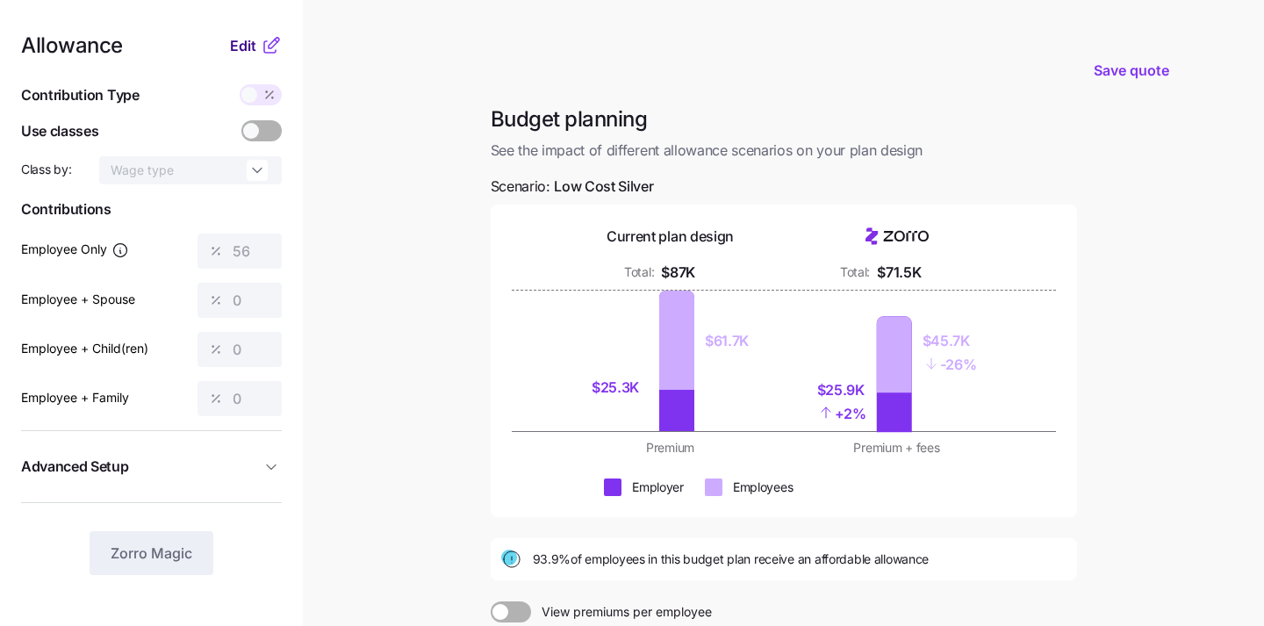
click at [248, 44] on span "Edit" at bounding box center [243, 45] width 26 height 21
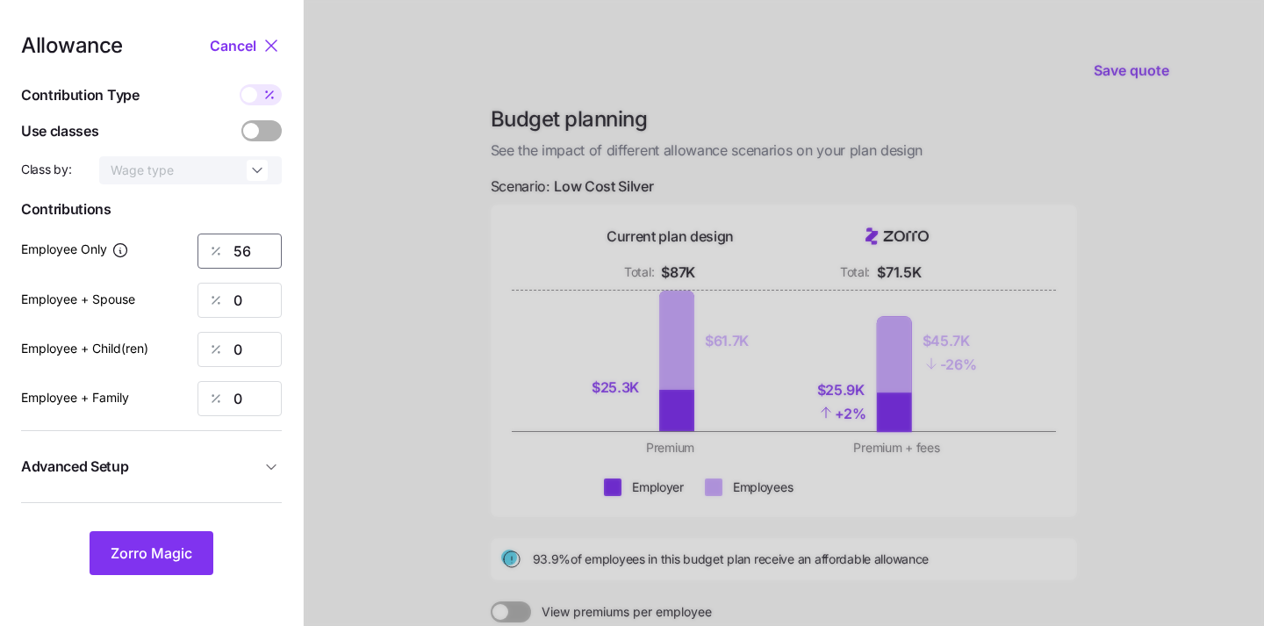
click at [254, 249] on input "56" at bounding box center [240, 251] width 84 height 35
click at [163, 556] on span "Zorro Magic" at bounding box center [152, 553] width 82 height 21
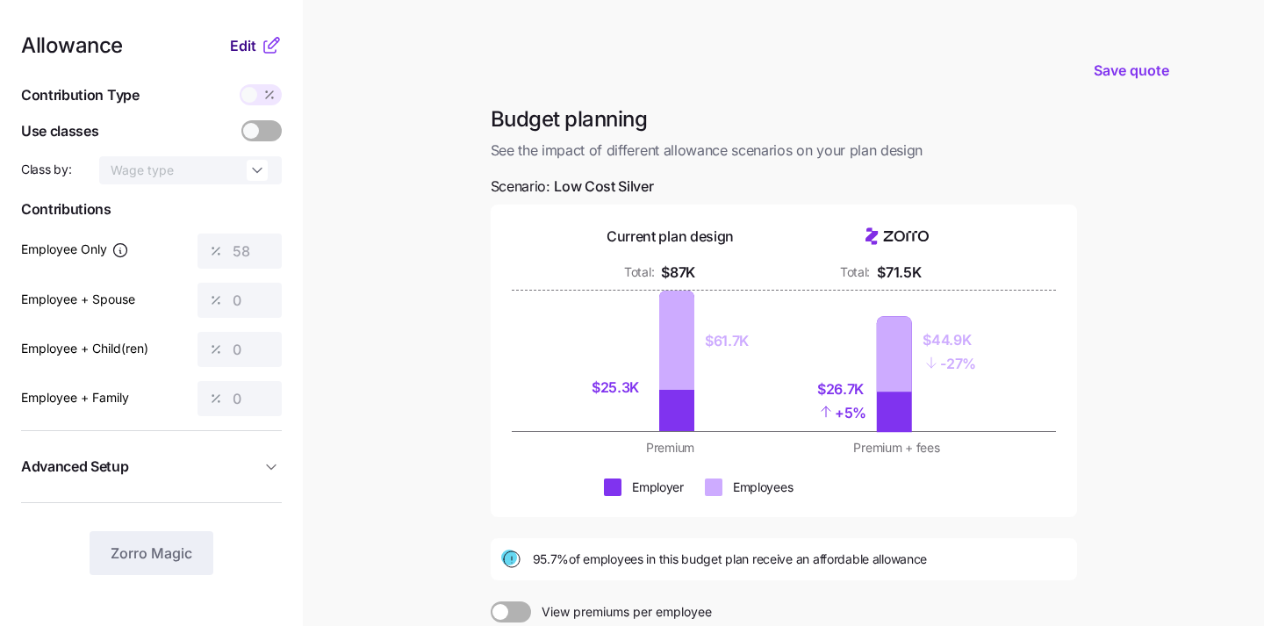
click at [240, 47] on span "Edit" at bounding box center [243, 45] width 26 height 21
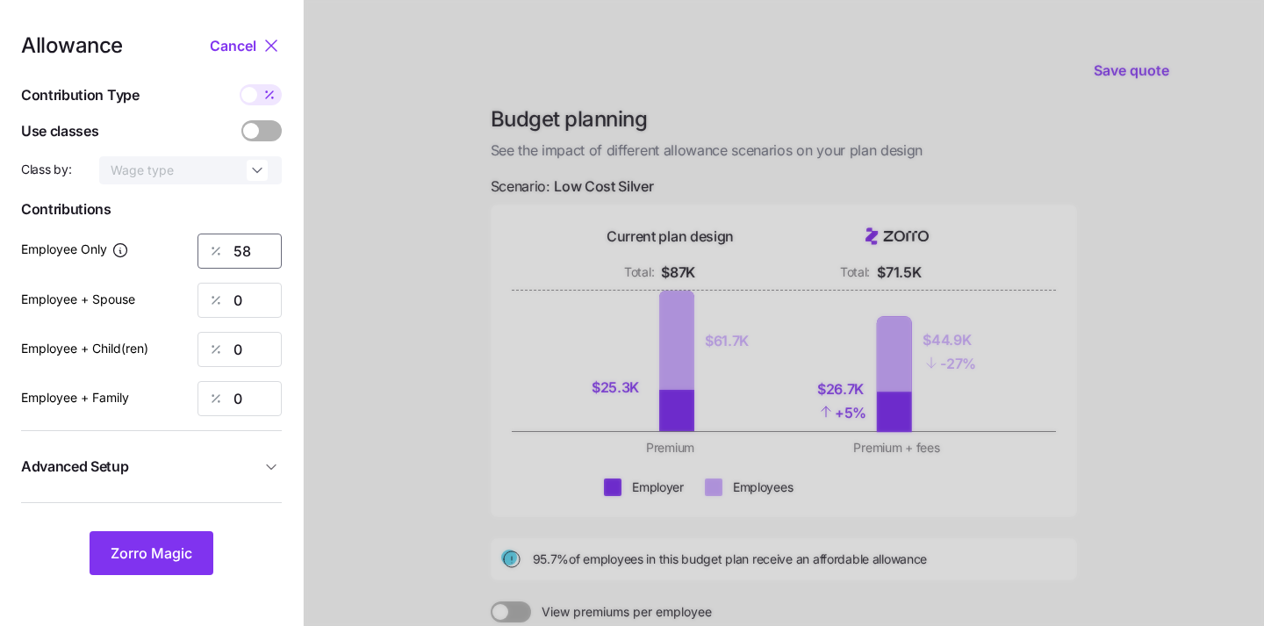
click at [247, 246] on input "58" at bounding box center [240, 251] width 84 height 35
click at [178, 559] on span "Zorro Magic" at bounding box center [152, 553] width 82 height 21
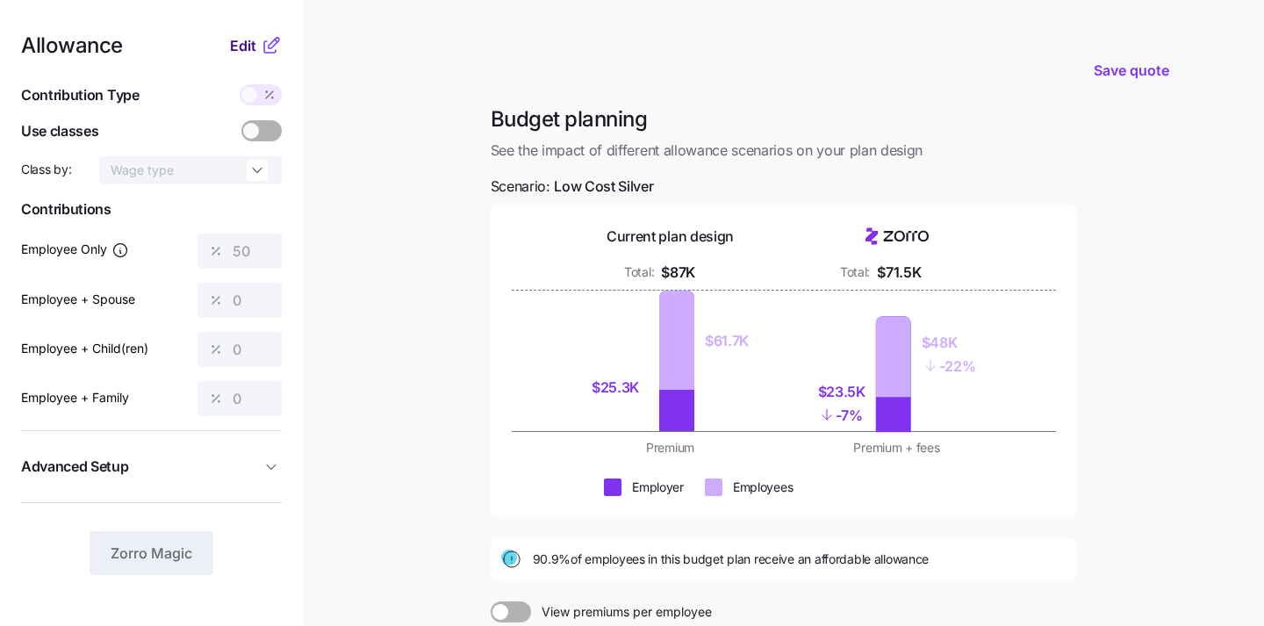
click at [245, 40] on span "Edit" at bounding box center [243, 45] width 26 height 21
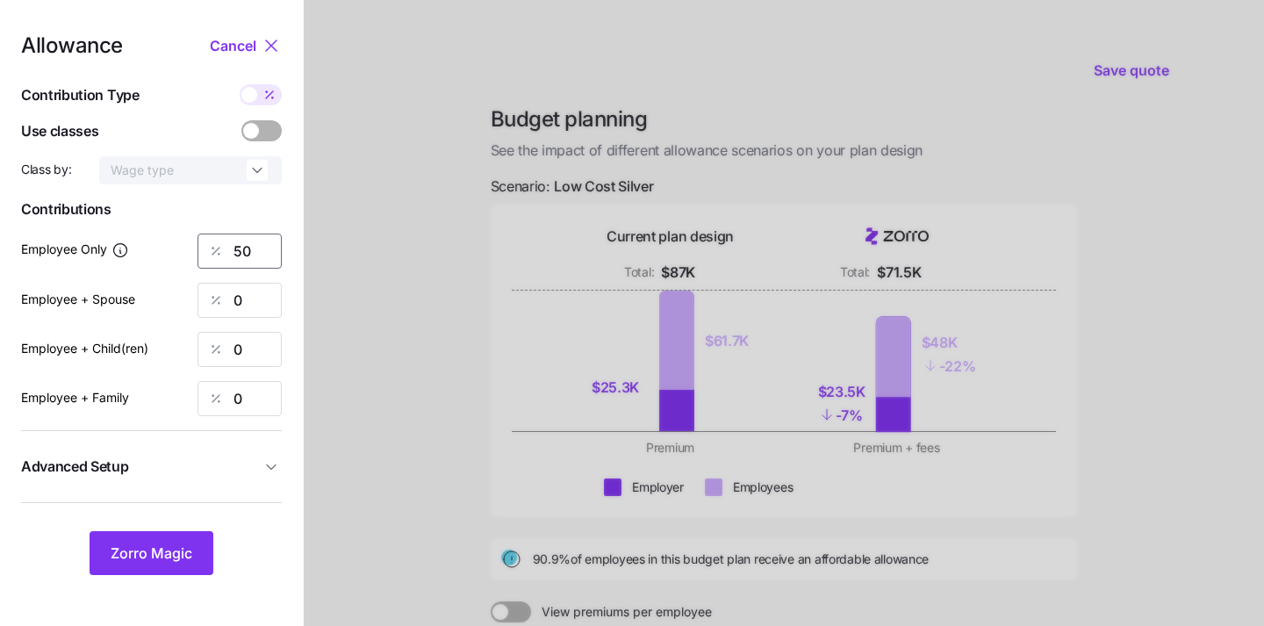
click at [250, 255] on input "50" at bounding box center [240, 251] width 84 height 35
click at [137, 542] on button "Zorro Magic" at bounding box center [152, 553] width 124 height 44
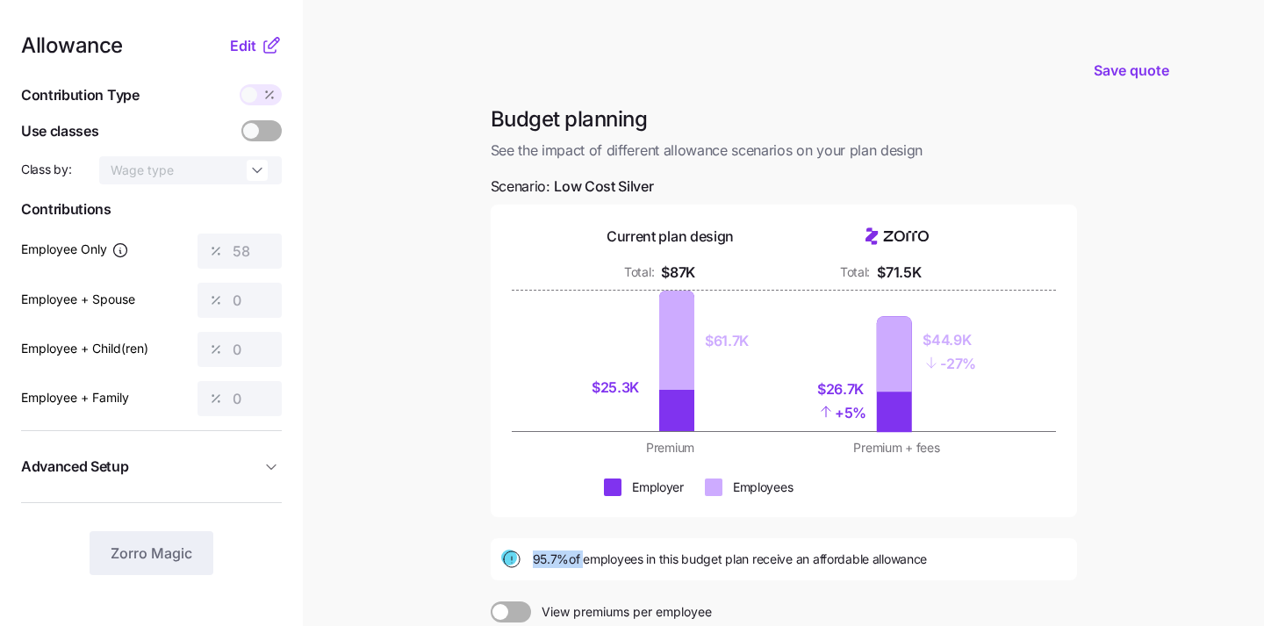
drag, startPoint x: 500, startPoint y: 560, endPoint x: 581, endPoint y: 560, distance: 80.8
click at [581, 560] on div "95.7% of employees in this budget plan receive an affordable allowance" at bounding box center [783, 559] width 565 height 21
click at [1053, 543] on div "95.7% of employees in this budget plan receive an affordable allowance" at bounding box center [784, 559] width 586 height 42
click at [237, 47] on span "Edit" at bounding box center [243, 45] width 26 height 21
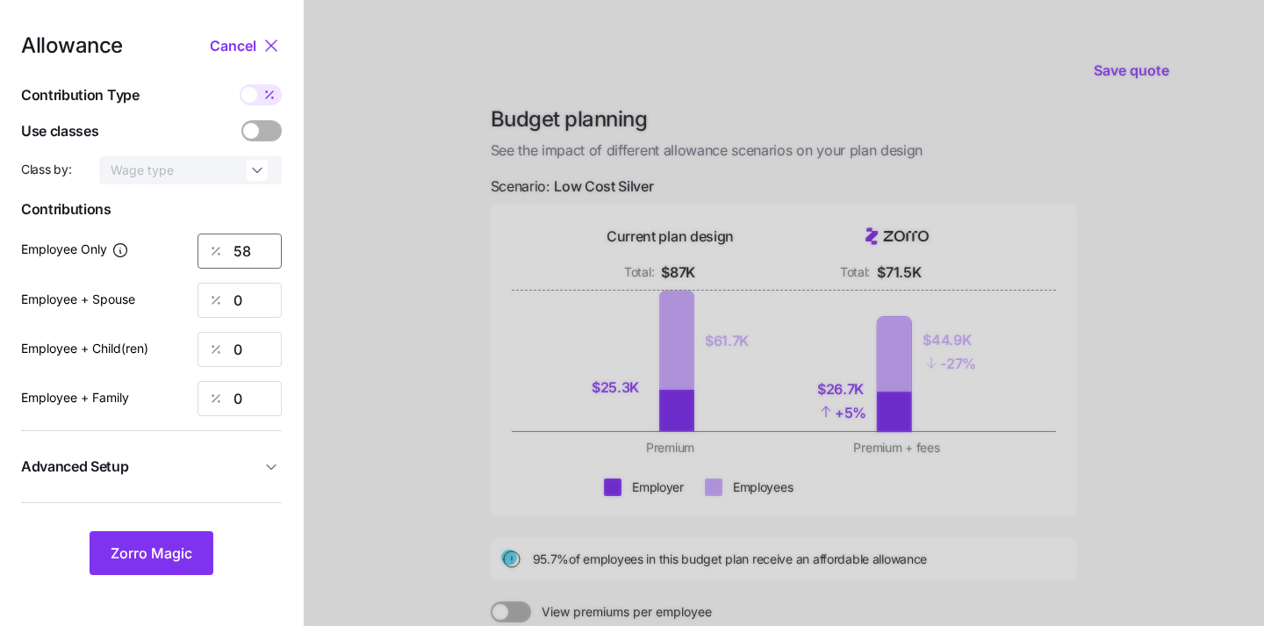
click at [259, 250] on input "58" at bounding box center [240, 251] width 84 height 35
click at [155, 550] on span "Zorro Magic" at bounding box center [152, 553] width 82 height 21
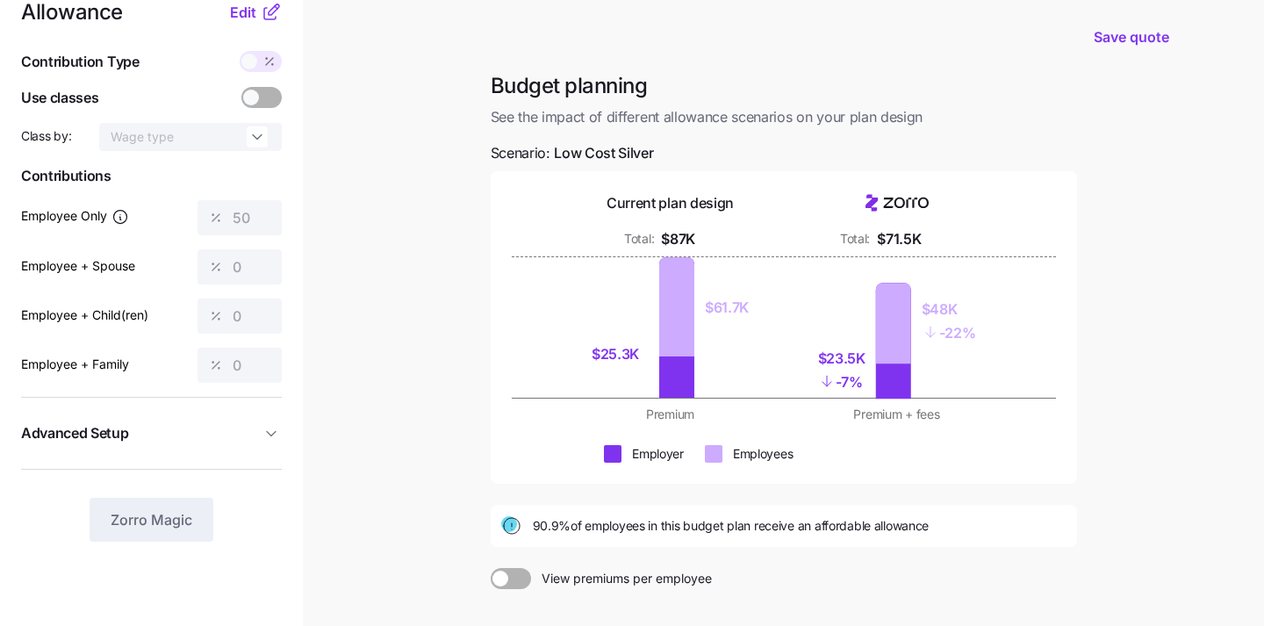
scroll to position [27, 0]
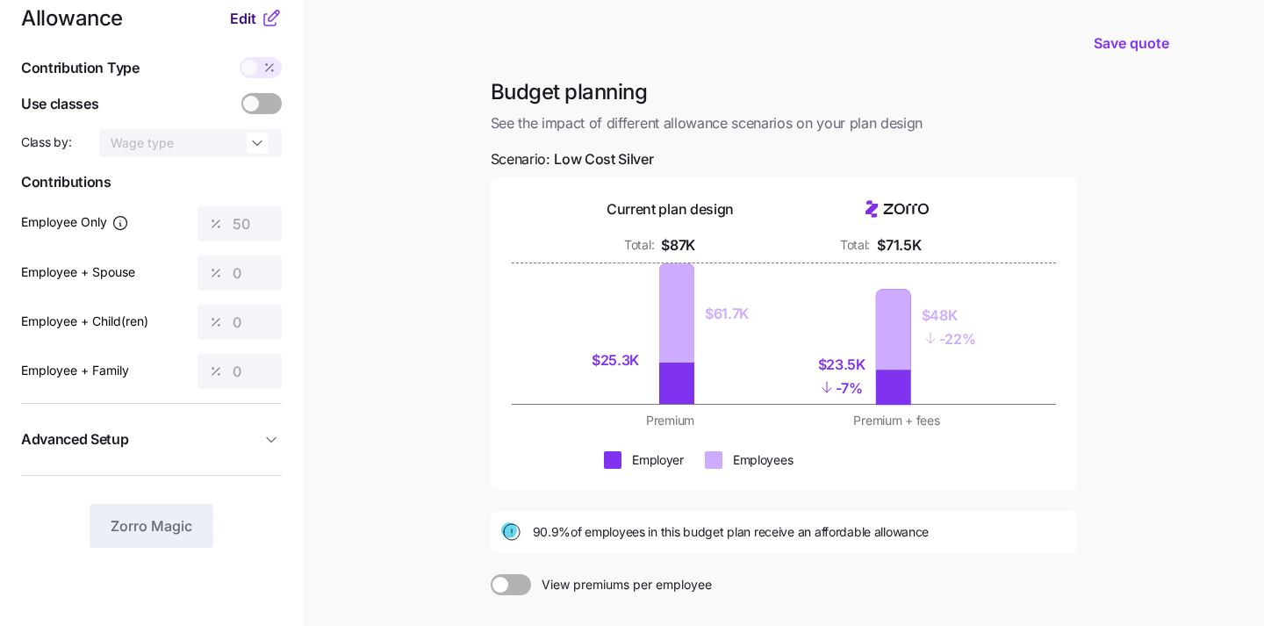
click at [242, 18] on span "Edit" at bounding box center [243, 18] width 26 height 21
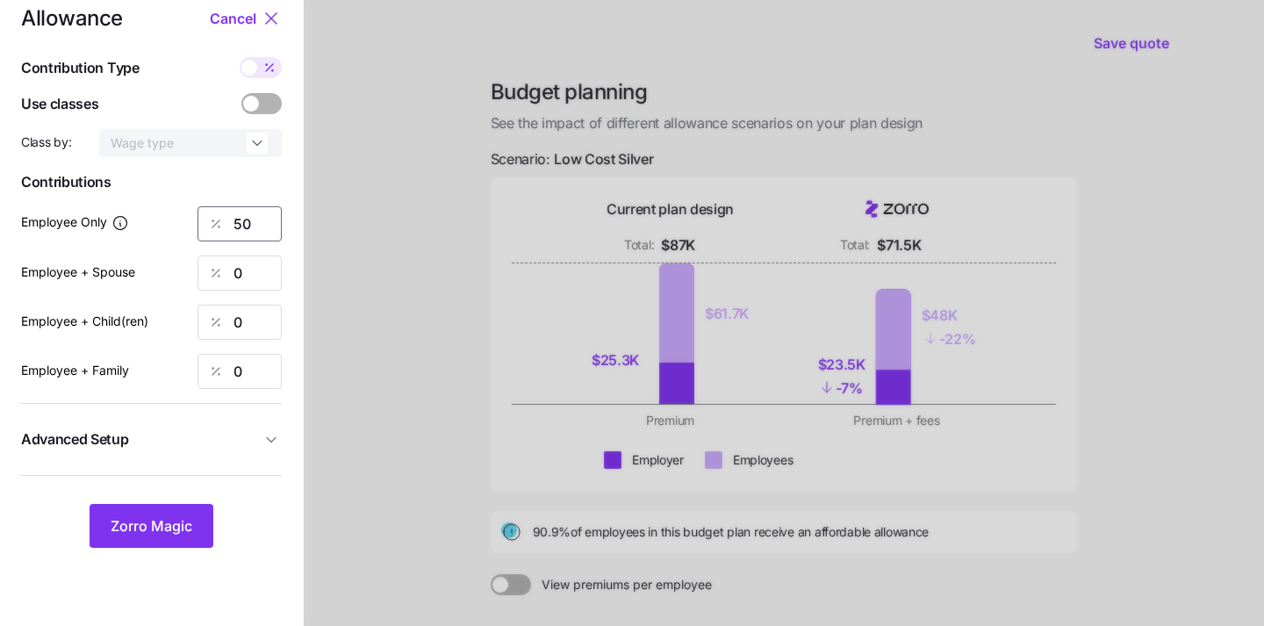
click at [261, 232] on input "50" at bounding box center [240, 223] width 84 height 35
type input "58"
click at [119, 521] on span "Zorro Magic" at bounding box center [152, 525] width 82 height 21
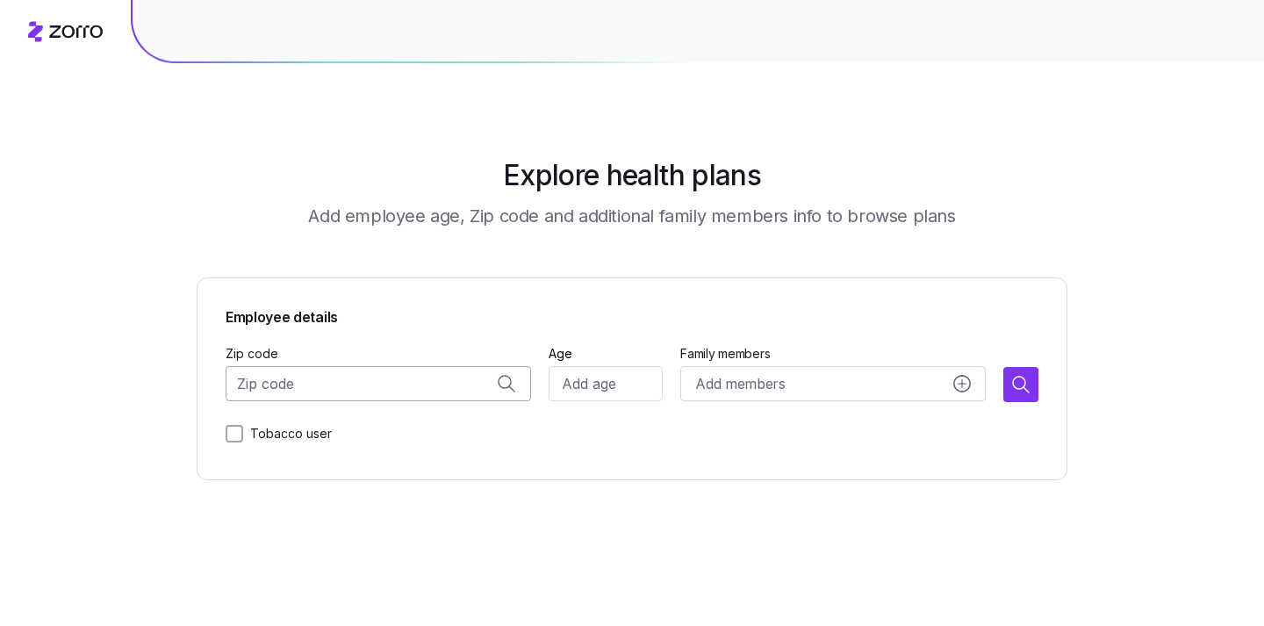
click at [369, 376] on input "Zip code" at bounding box center [379, 383] width 306 height 35
click at [377, 425] on span "95138, Santa Clara County, CA" at bounding box center [396, 431] width 246 height 22
type input "95138, Santa Clara County, CA"
click at [595, 379] on input "Age" at bounding box center [606, 383] width 114 height 35
type input "30"
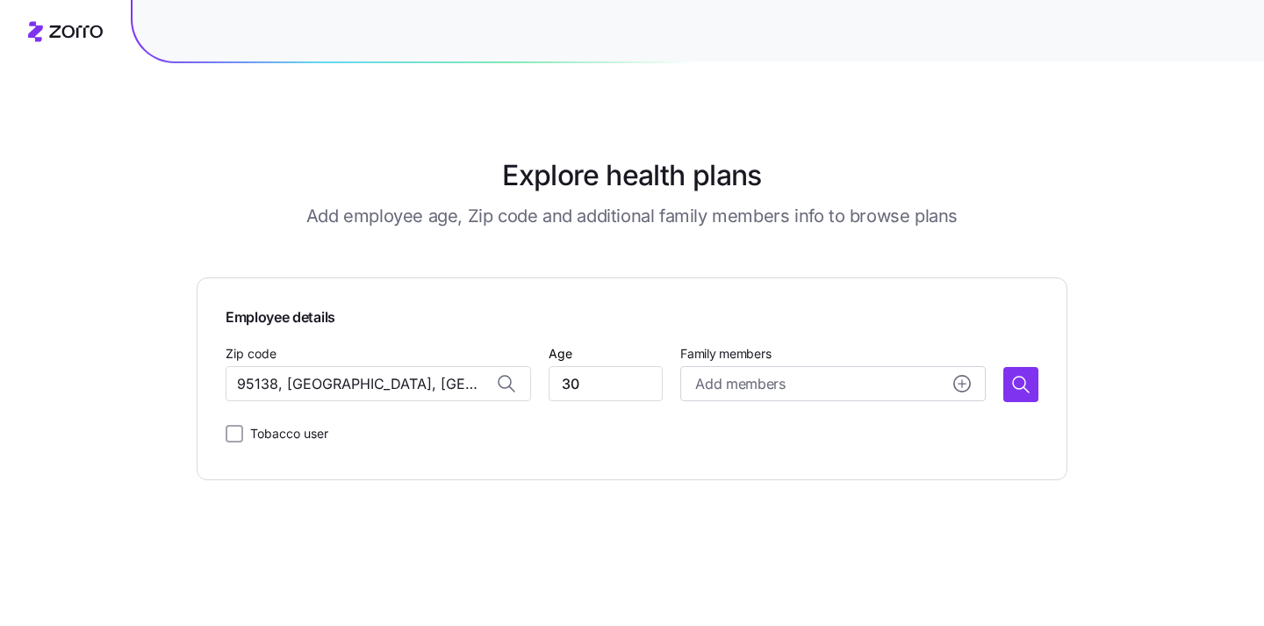
click at [701, 501] on main "Explore health plans Add employee age, Zip code and additional family members i…" at bounding box center [632, 313] width 871 height 626
click at [1024, 389] on icon "button" at bounding box center [1020, 384] width 21 height 21
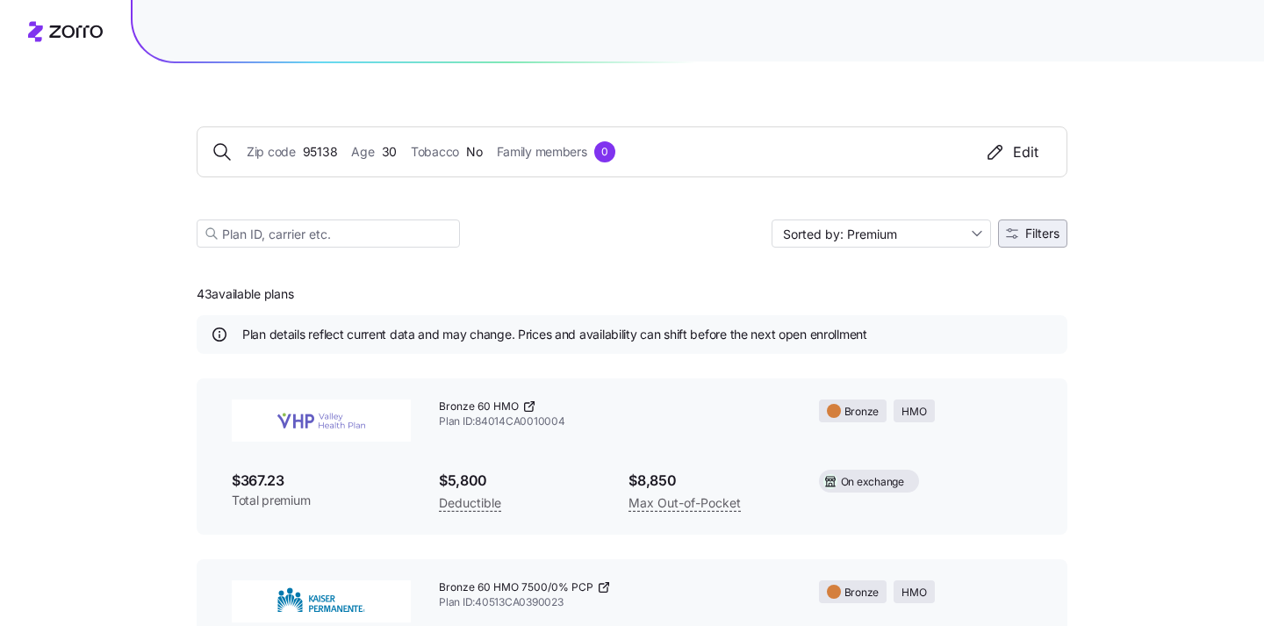
click at [1035, 234] on span "Filters" at bounding box center [1042, 233] width 34 height 12
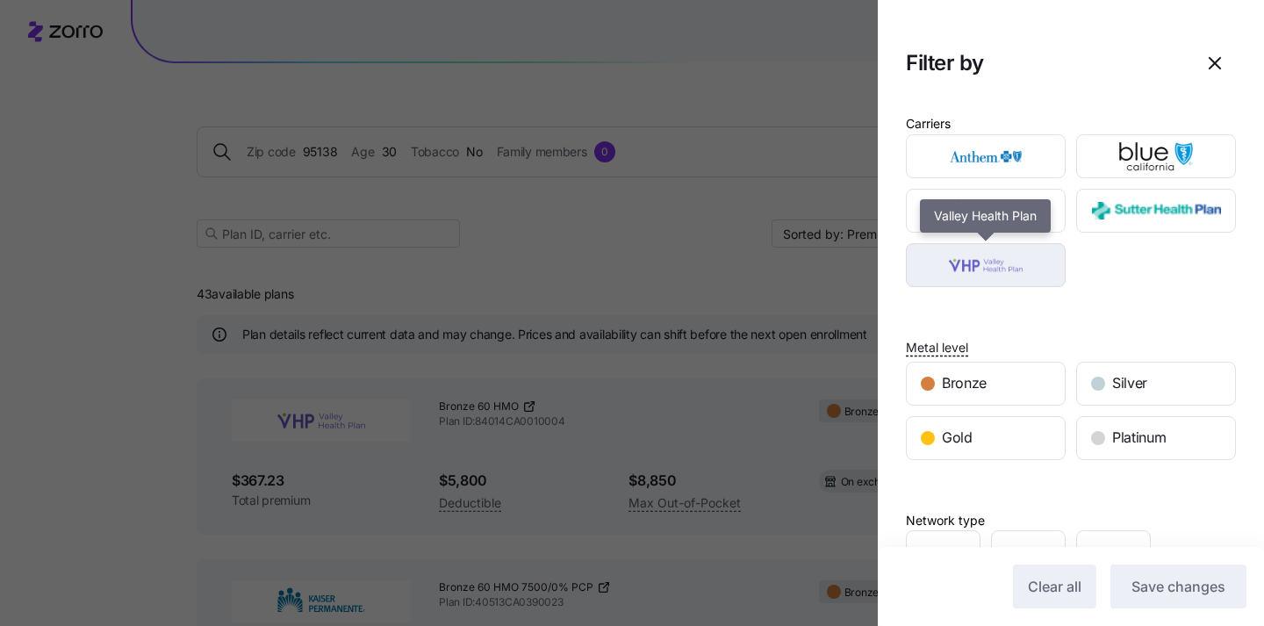
click at [1012, 271] on img "button" at bounding box center [986, 265] width 129 height 35
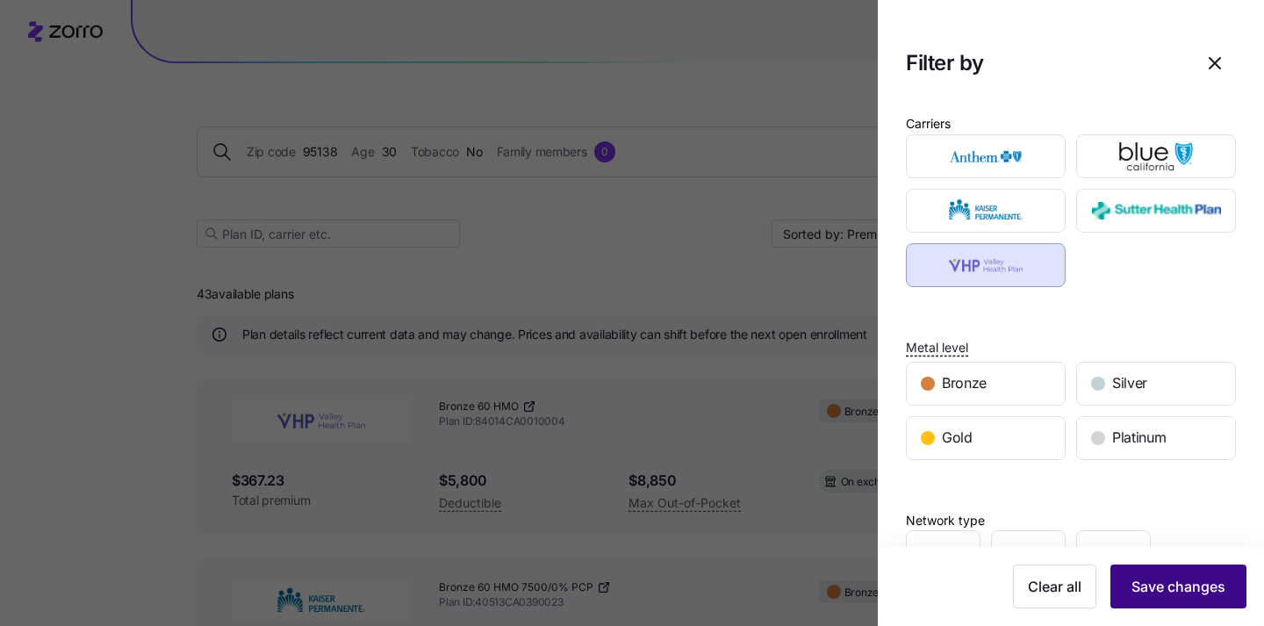
click at [1164, 587] on span "Save changes" at bounding box center [1179, 586] width 94 height 21
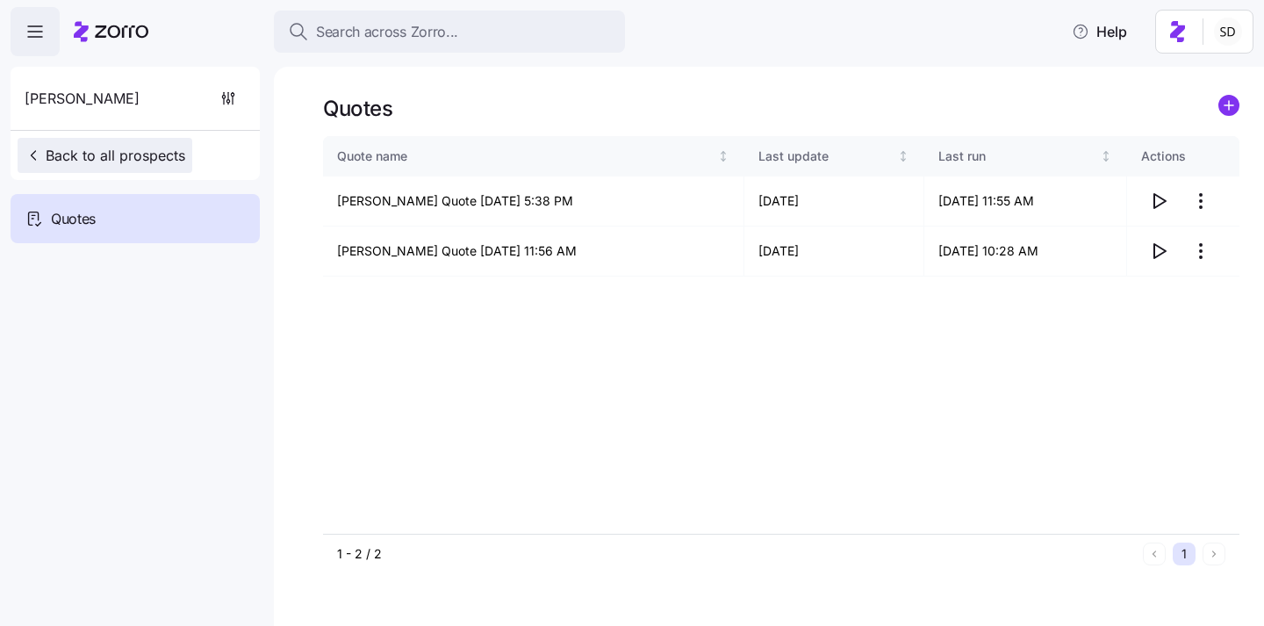
click at [52, 152] on span "Back to all prospects" at bounding box center [105, 155] width 161 height 21
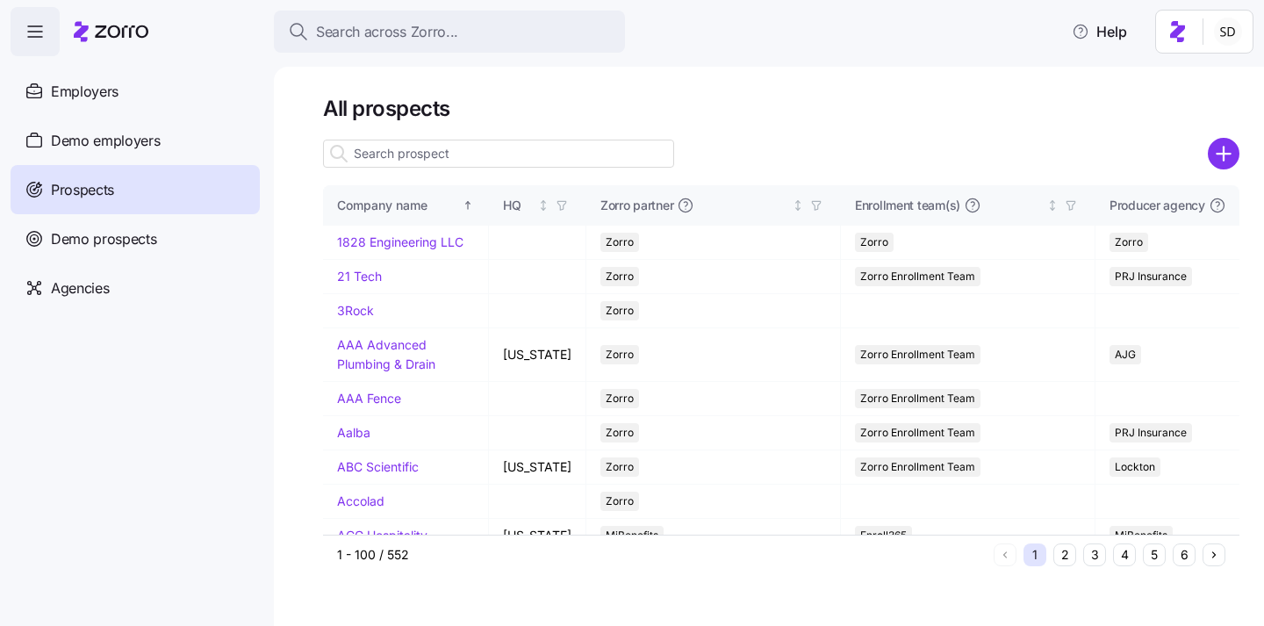
click at [394, 154] on input at bounding box center [498, 154] width 351 height 28
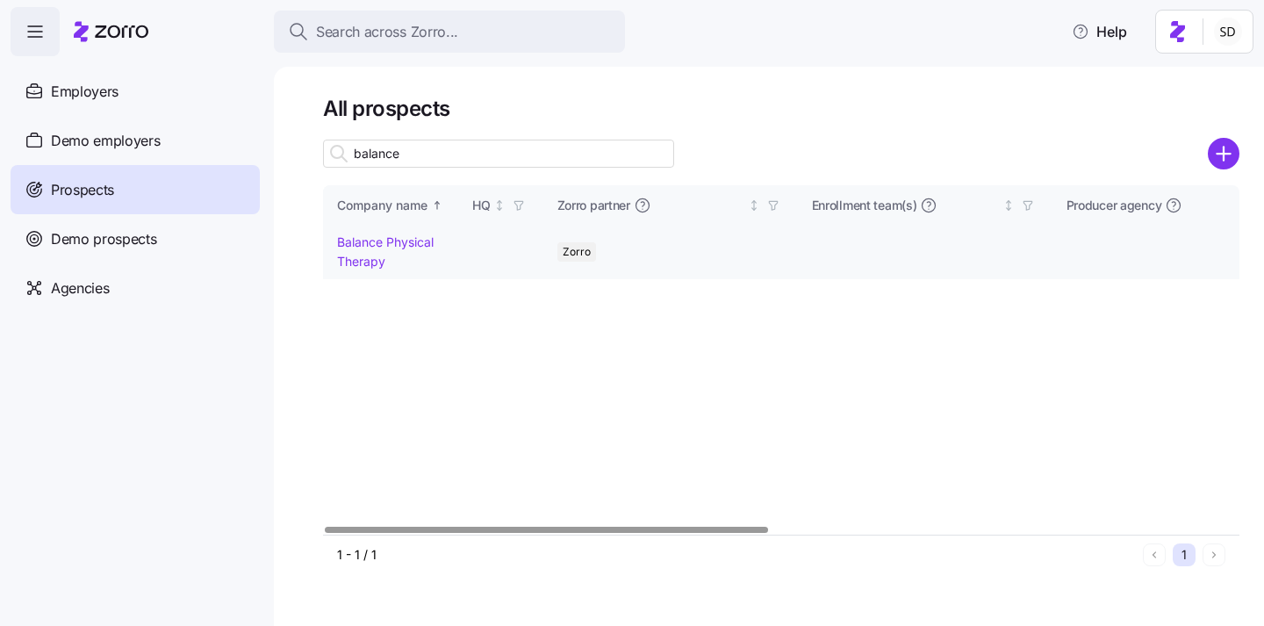
type input "balance"
click at [379, 240] on link "Balance Physical Therapy" at bounding box center [385, 251] width 97 height 34
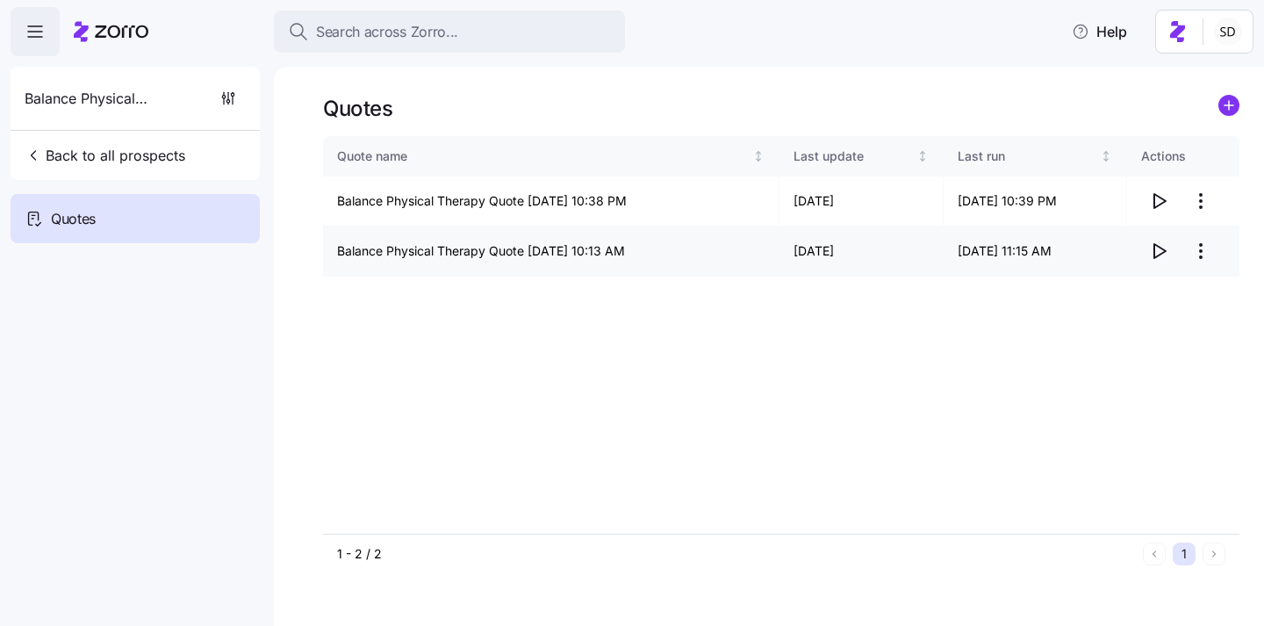
click at [1159, 256] on icon "button" at bounding box center [1158, 251] width 21 height 21
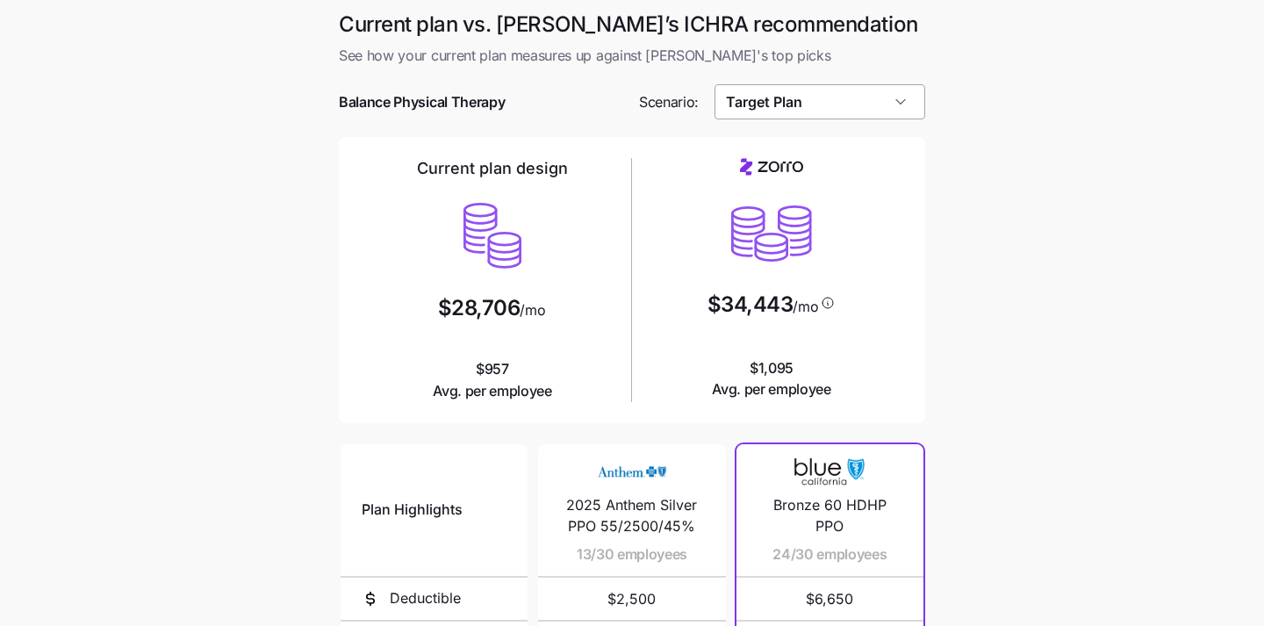
click at [844, 108] on input "Target Plan" at bounding box center [821, 101] width 212 height 35
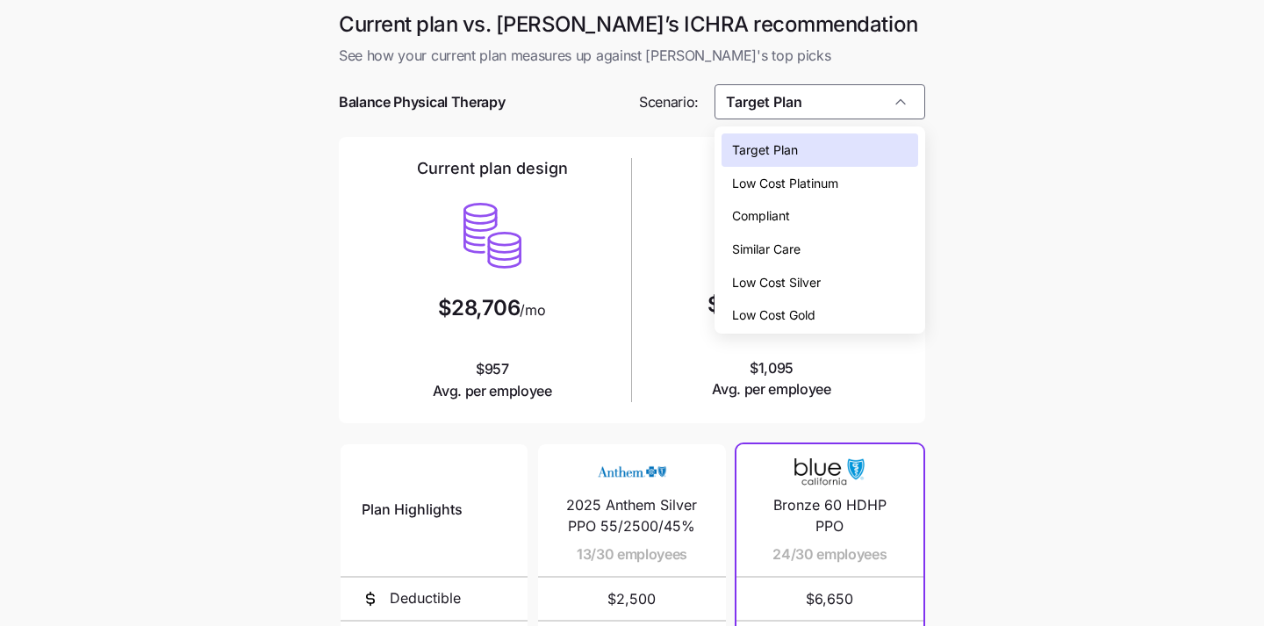
click at [821, 276] on span "Low Cost Silver" at bounding box center [776, 282] width 89 height 19
type input "Low Cost Silver"
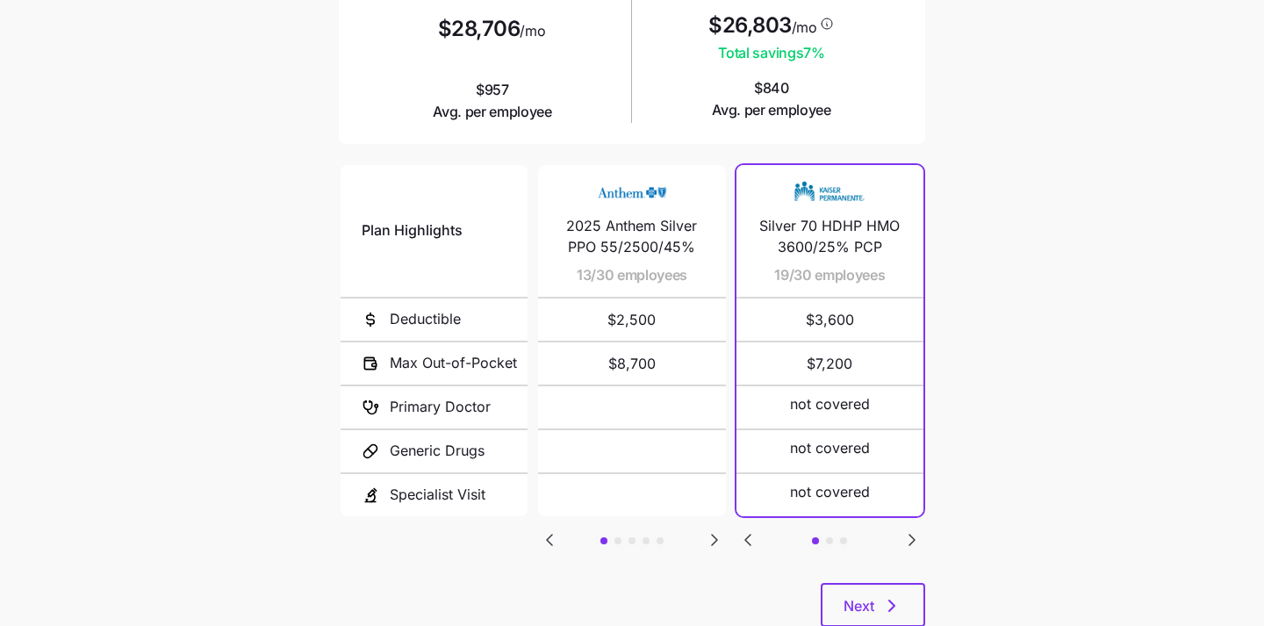
scroll to position [332, 0]
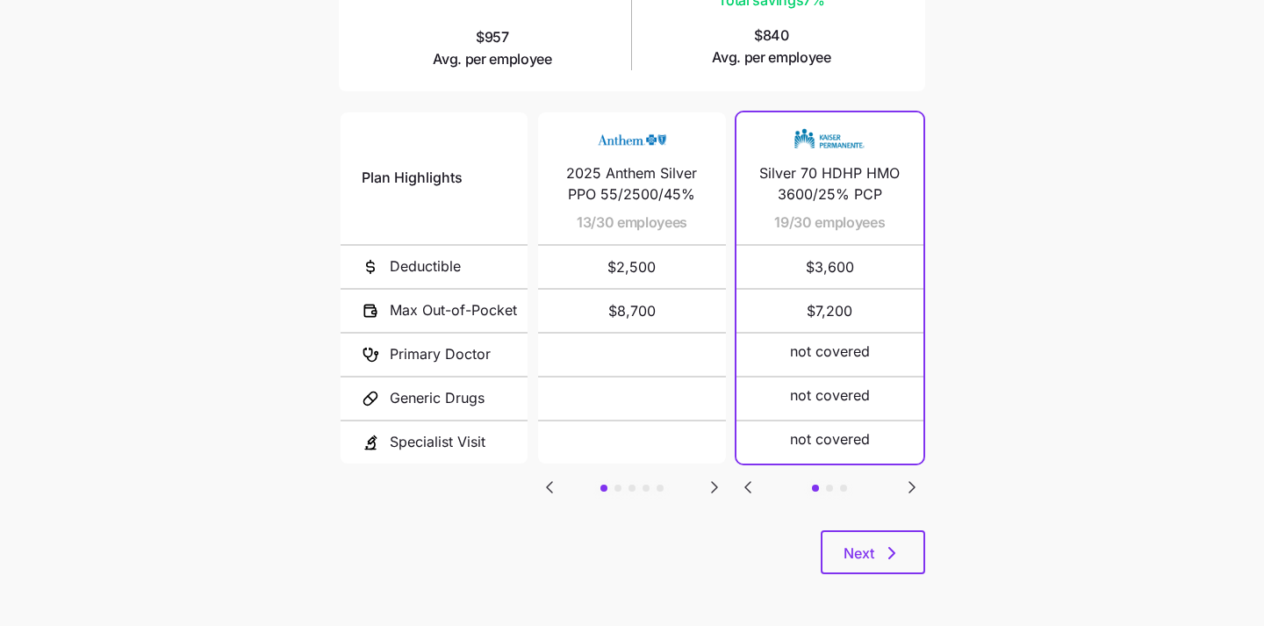
click at [881, 530] on div "Next" at bounding box center [632, 552] width 586 height 44
click at [894, 550] on icon "button" at bounding box center [891, 553] width 21 height 21
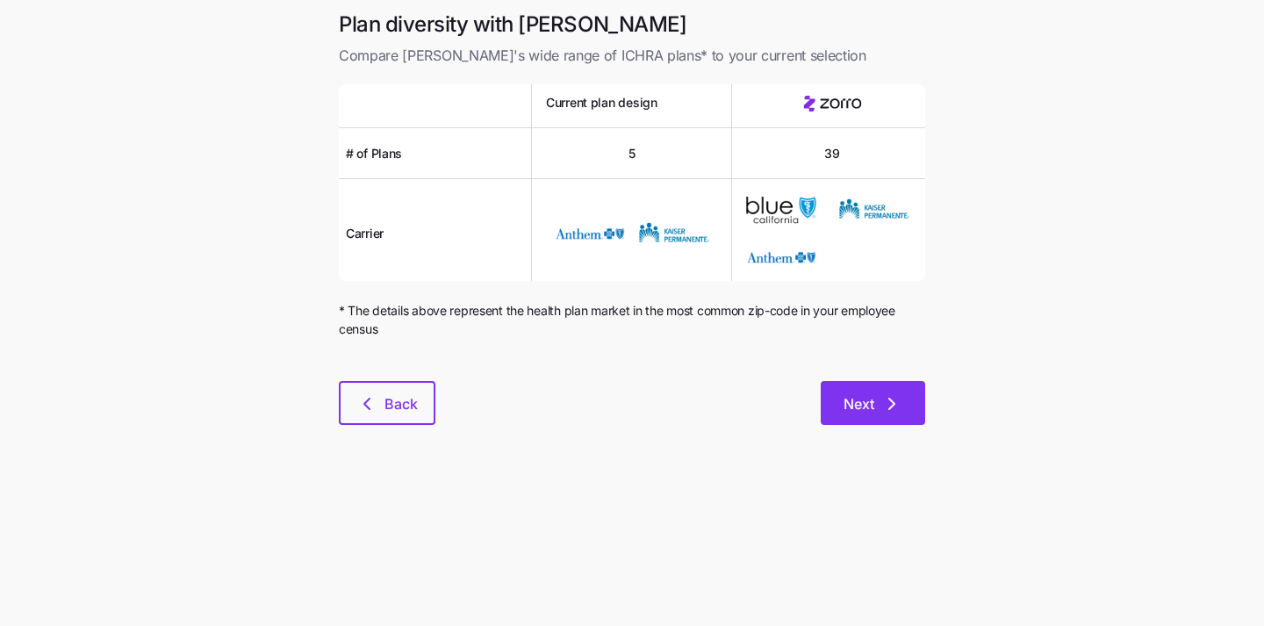
click at [877, 411] on span "Next" at bounding box center [873, 403] width 59 height 21
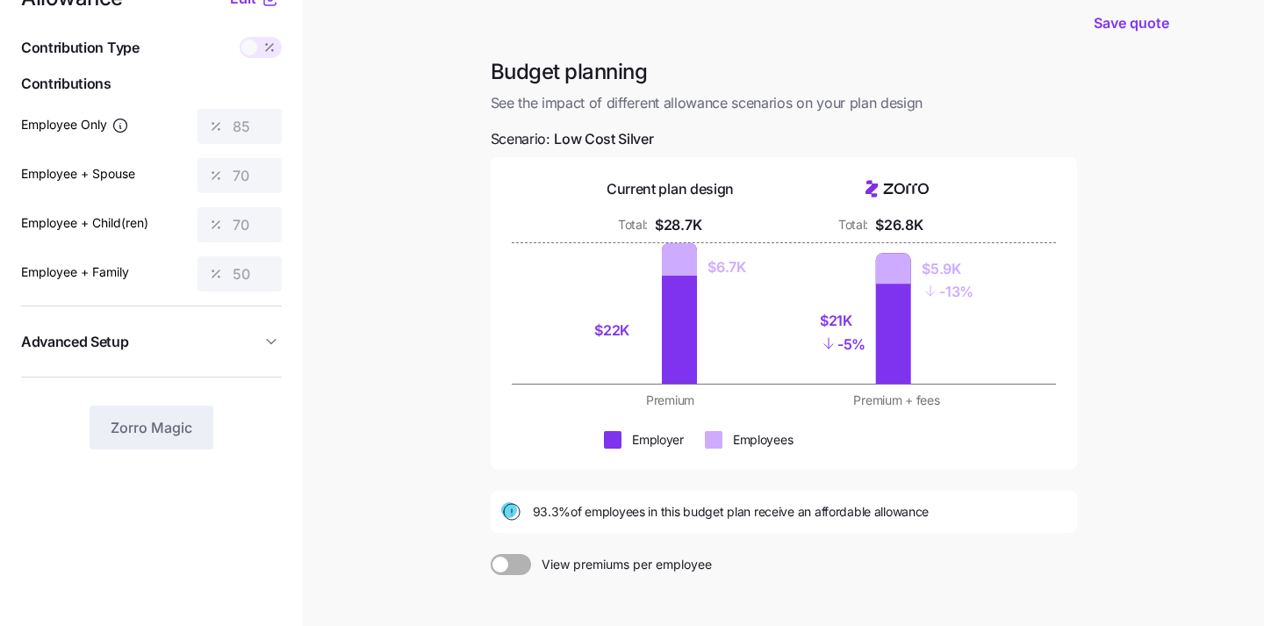
scroll to position [49, 0]
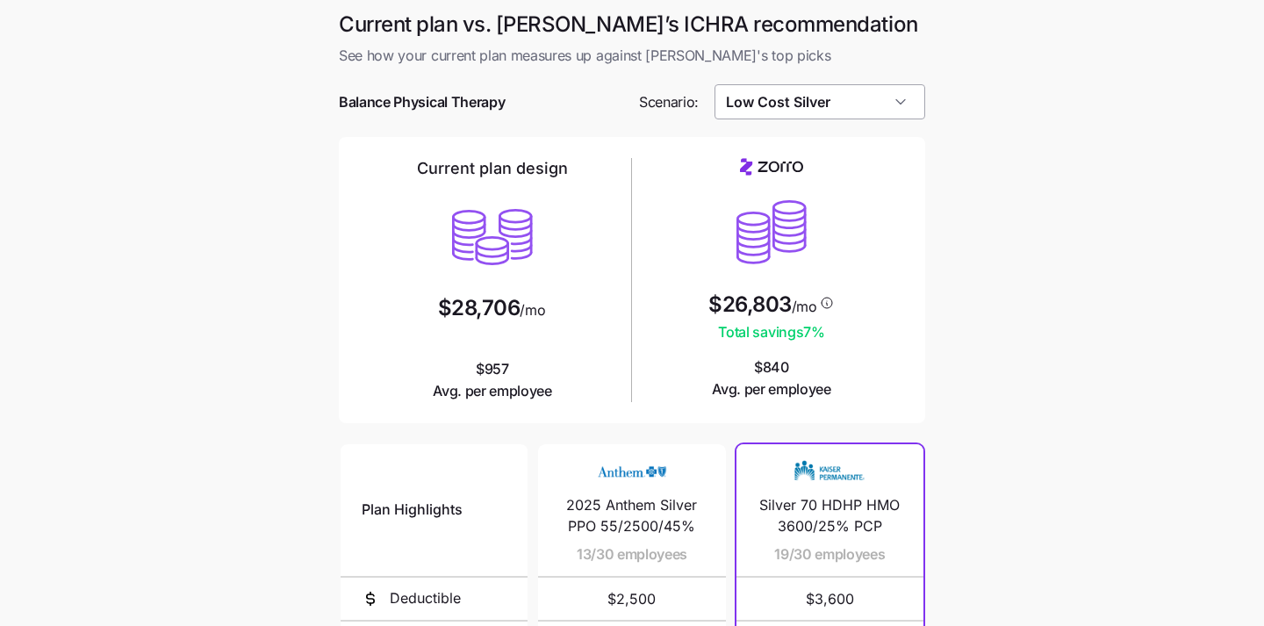
click at [852, 98] on input "Low Cost Silver" at bounding box center [821, 101] width 212 height 35
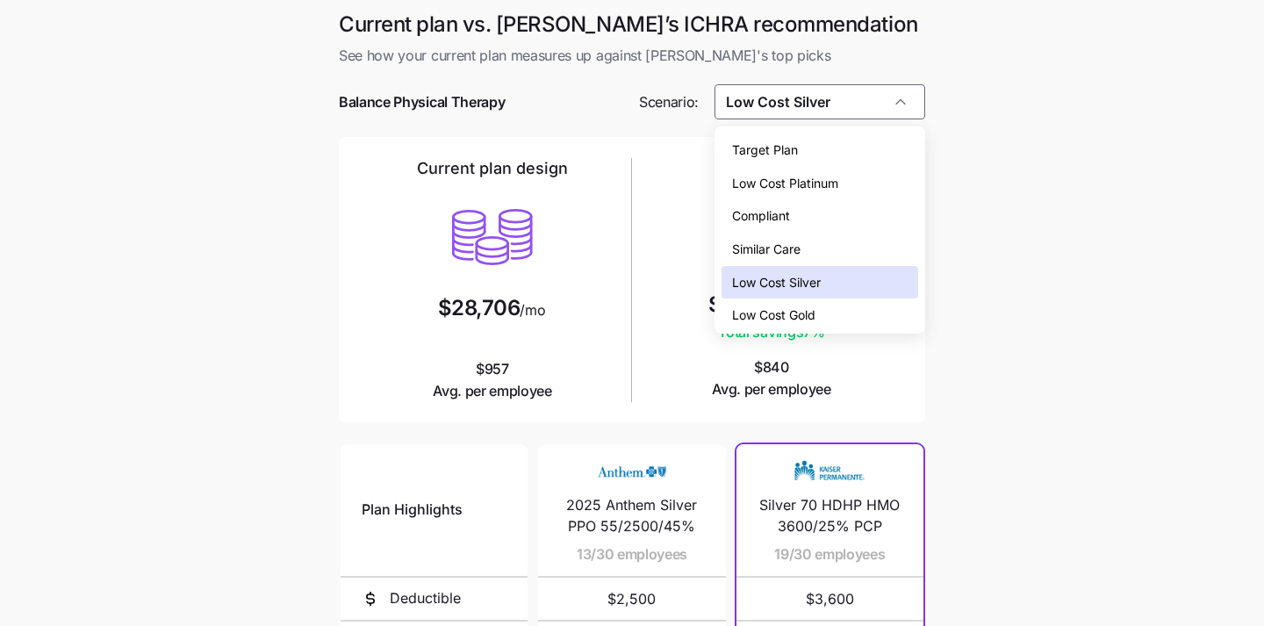
click at [819, 314] on div "Low Cost Gold" at bounding box center [821, 314] width 198 height 33
type input "Low Cost Gold"
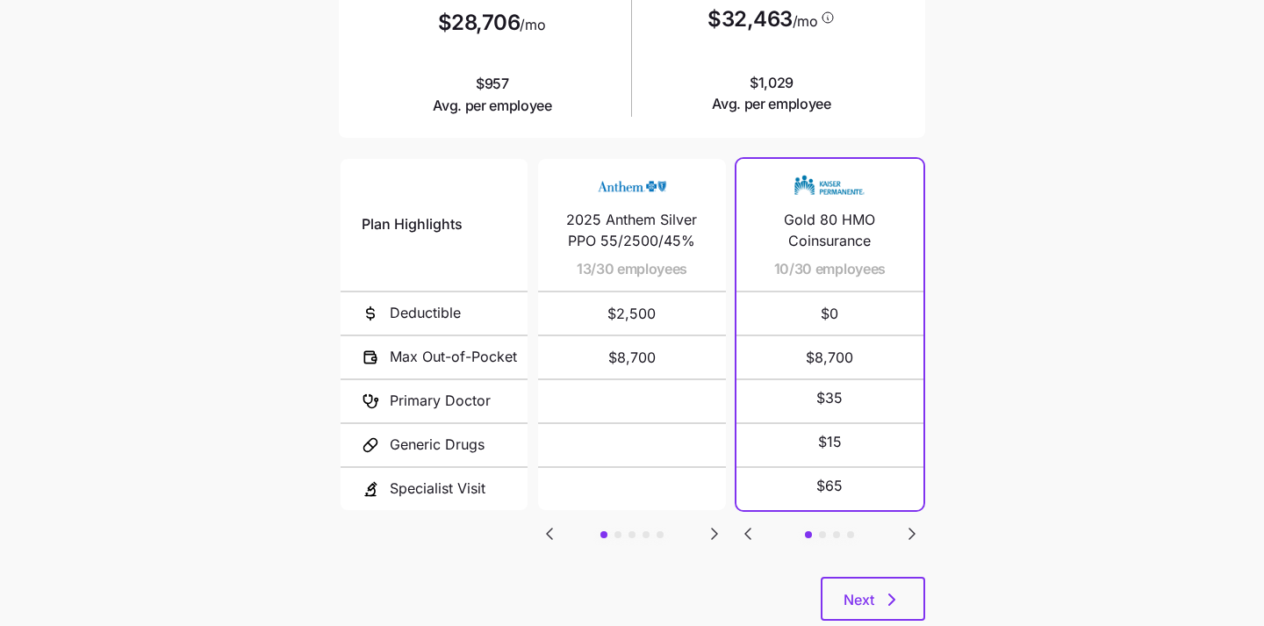
scroll to position [332, 0]
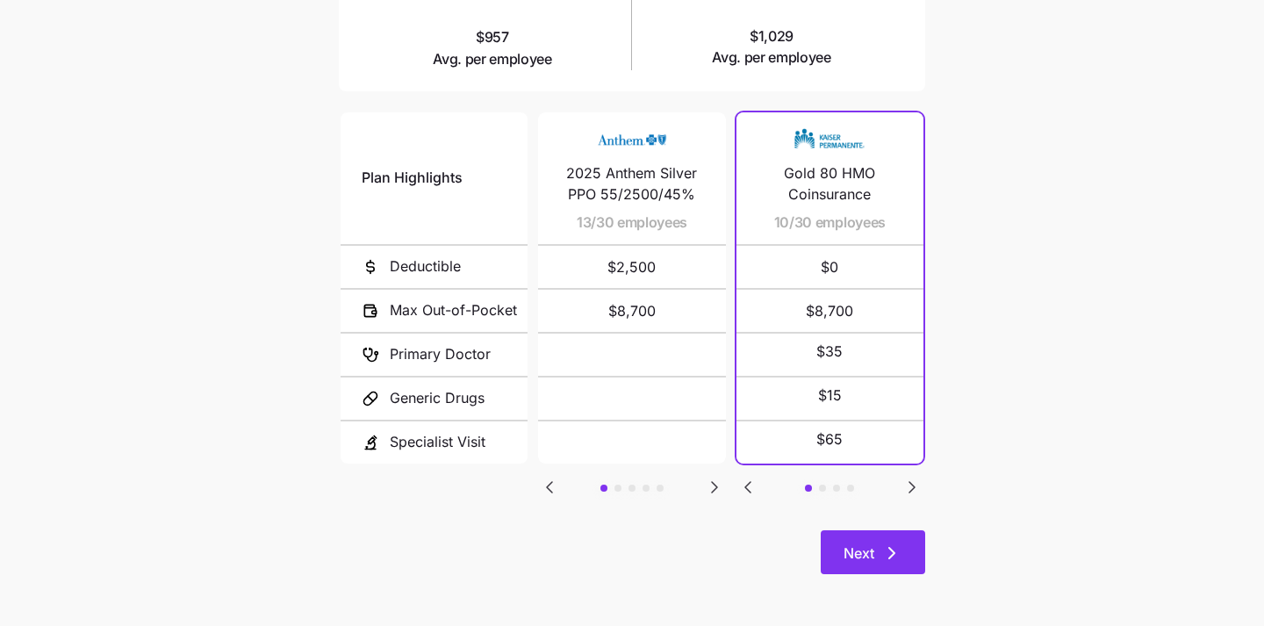
click at [883, 556] on icon "button" at bounding box center [891, 553] width 21 height 21
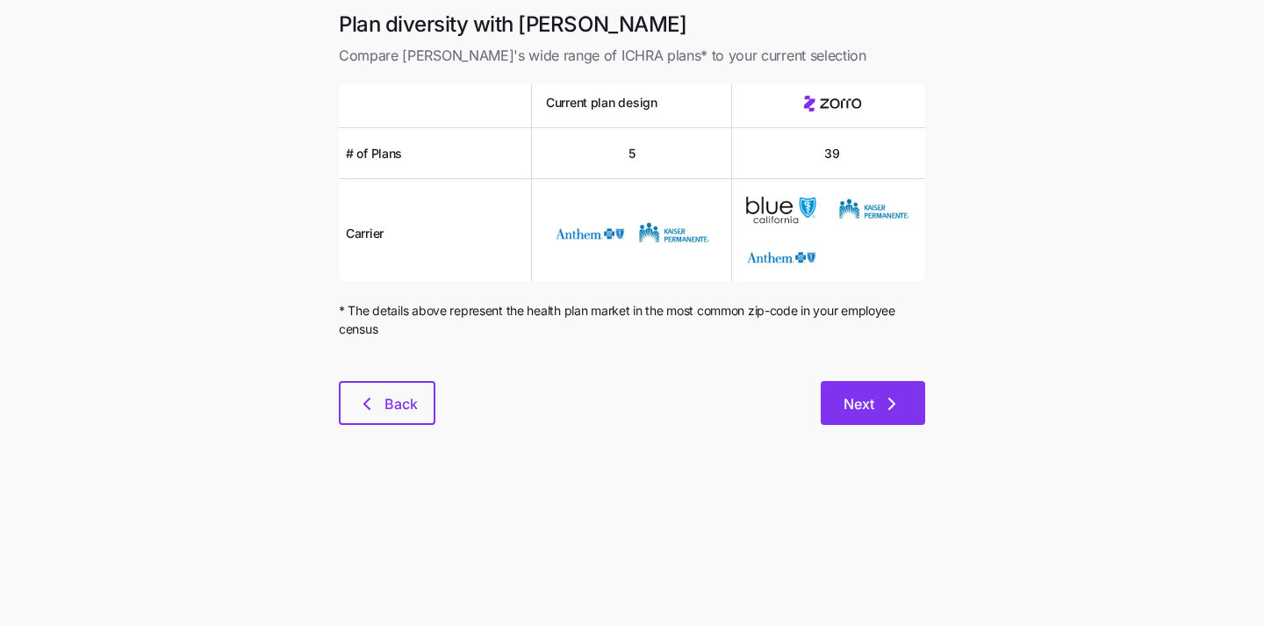
click at [887, 417] on button "Next" at bounding box center [873, 403] width 104 height 44
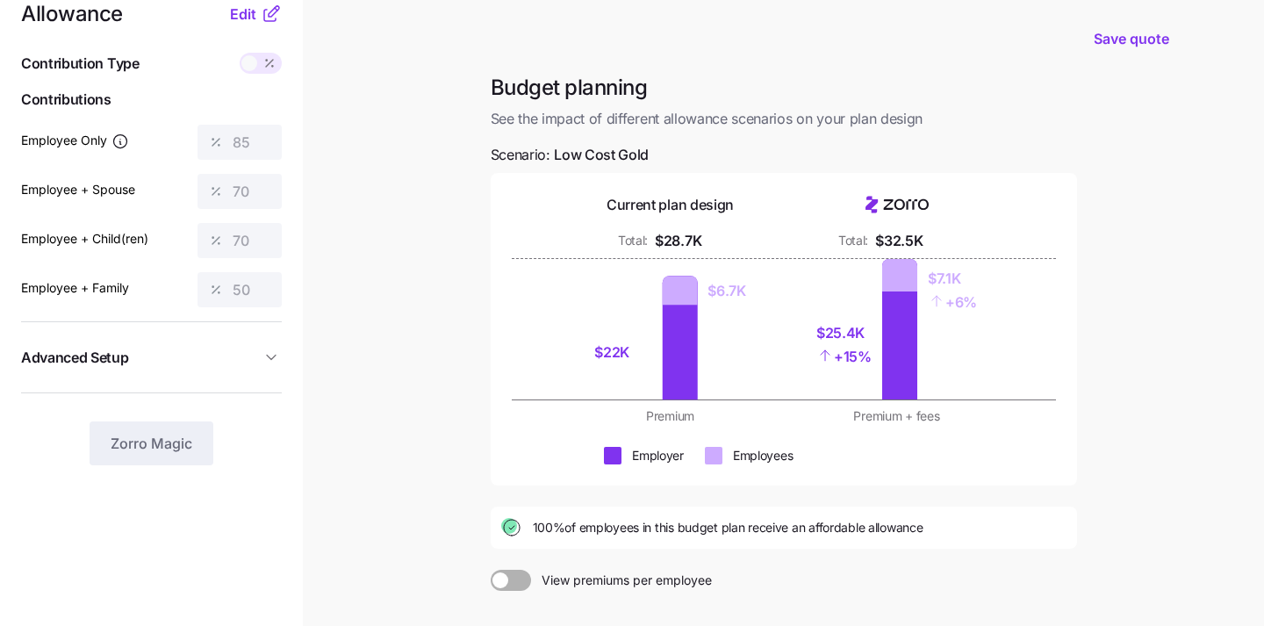
scroll to position [35, 0]
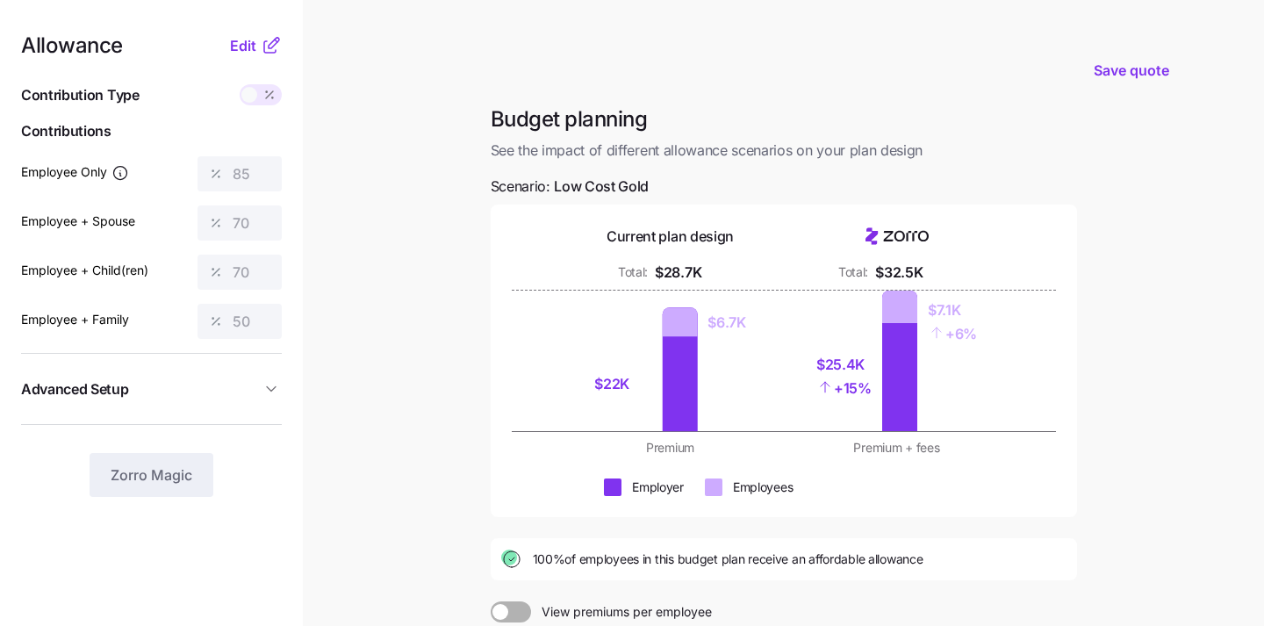
scroll to position [237, 0]
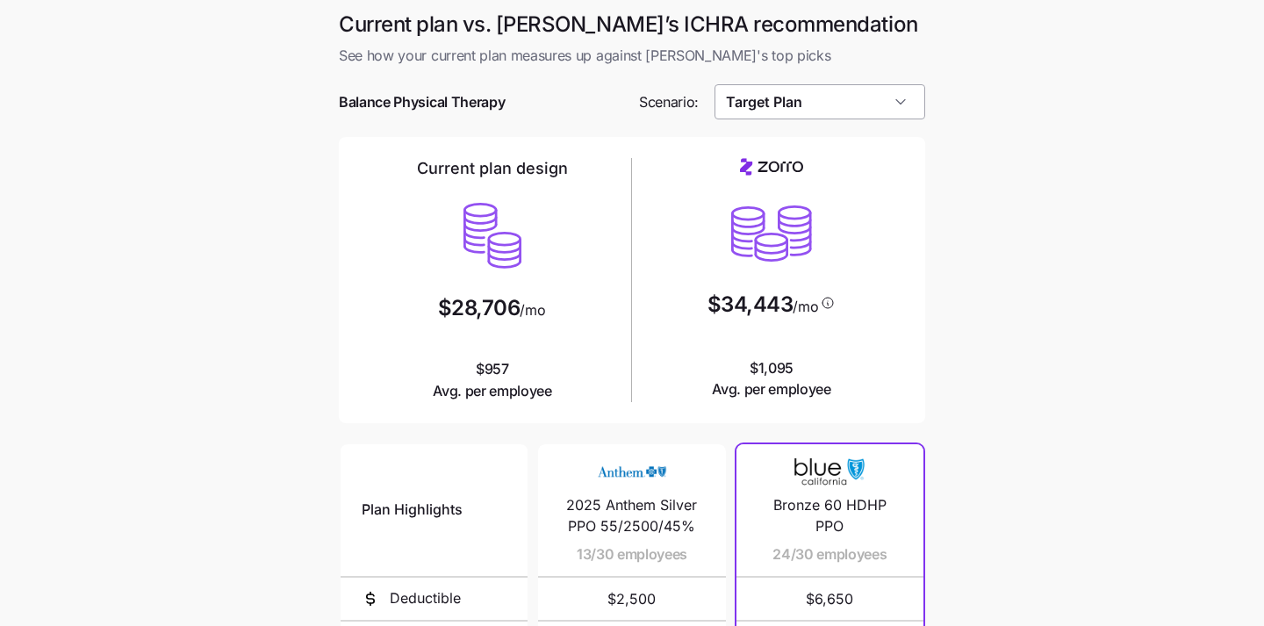
click at [878, 98] on input "Target Plan" at bounding box center [821, 101] width 212 height 35
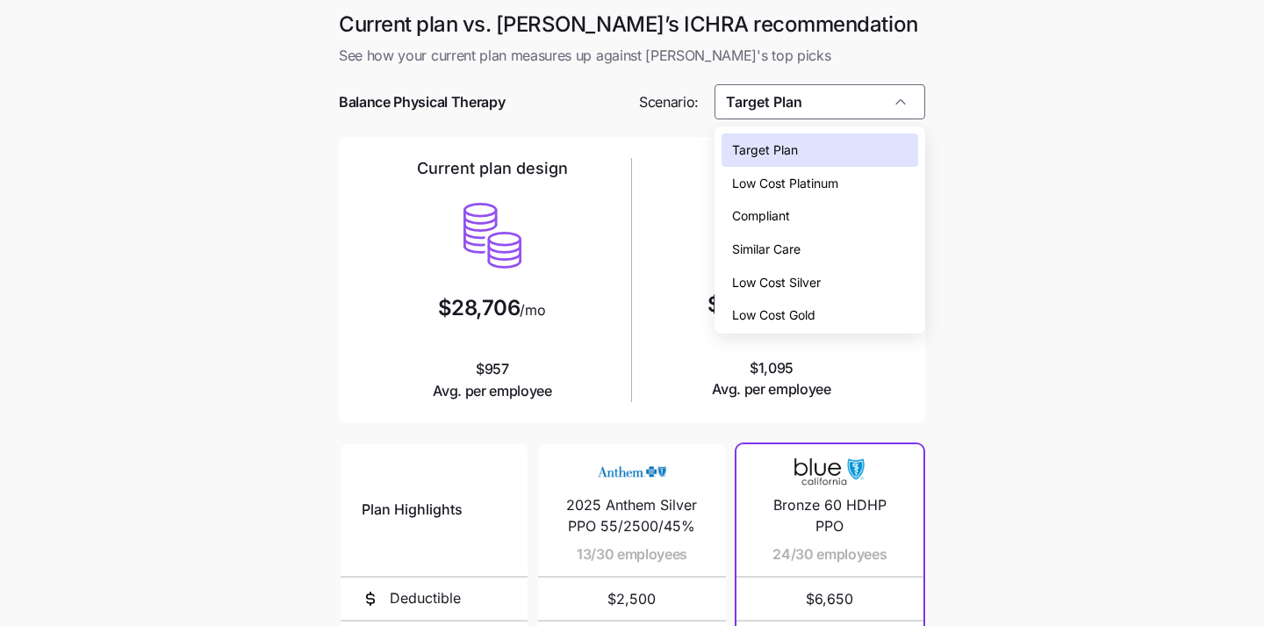
click at [836, 189] on span "Low Cost Platinum" at bounding box center [785, 183] width 106 height 19
type input "Low Cost Platinum"
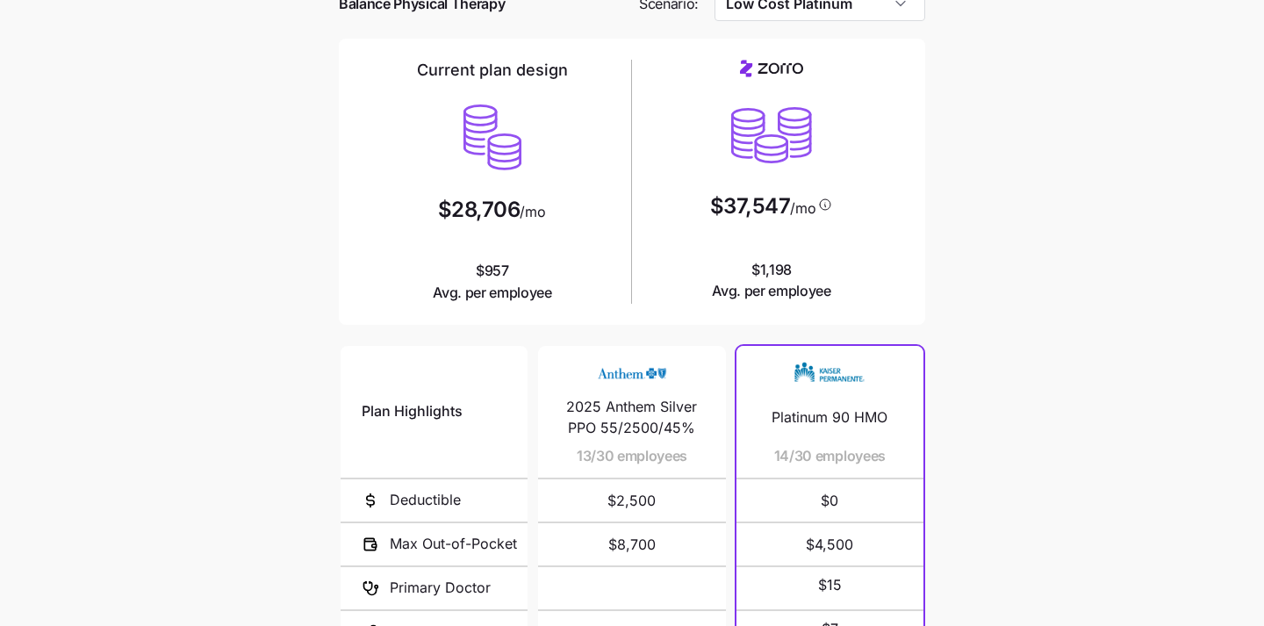
scroll to position [318, 0]
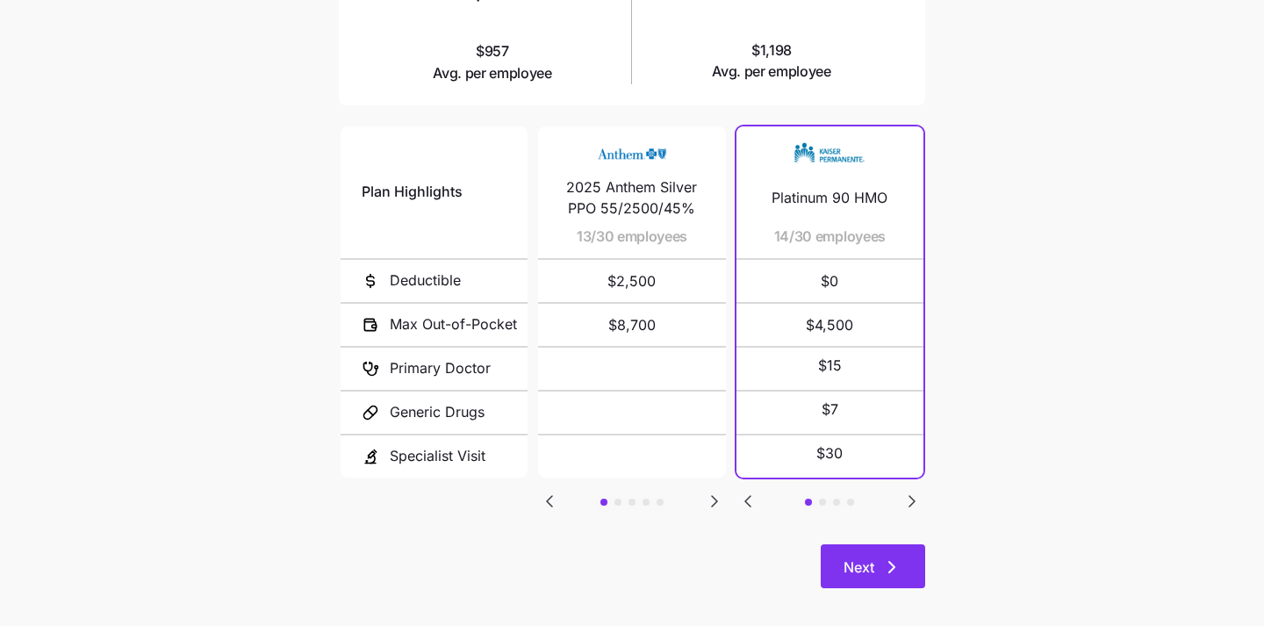
click at [868, 557] on span "Next" at bounding box center [859, 567] width 31 height 21
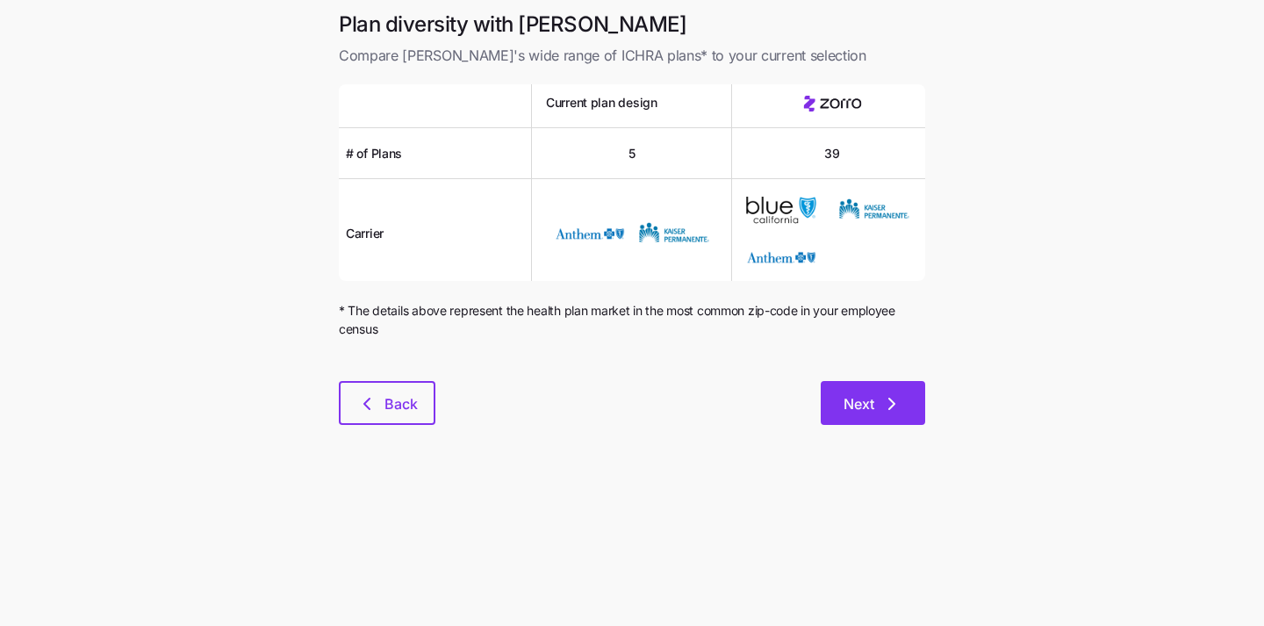
click at [874, 402] on span "Next" at bounding box center [859, 403] width 31 height 21
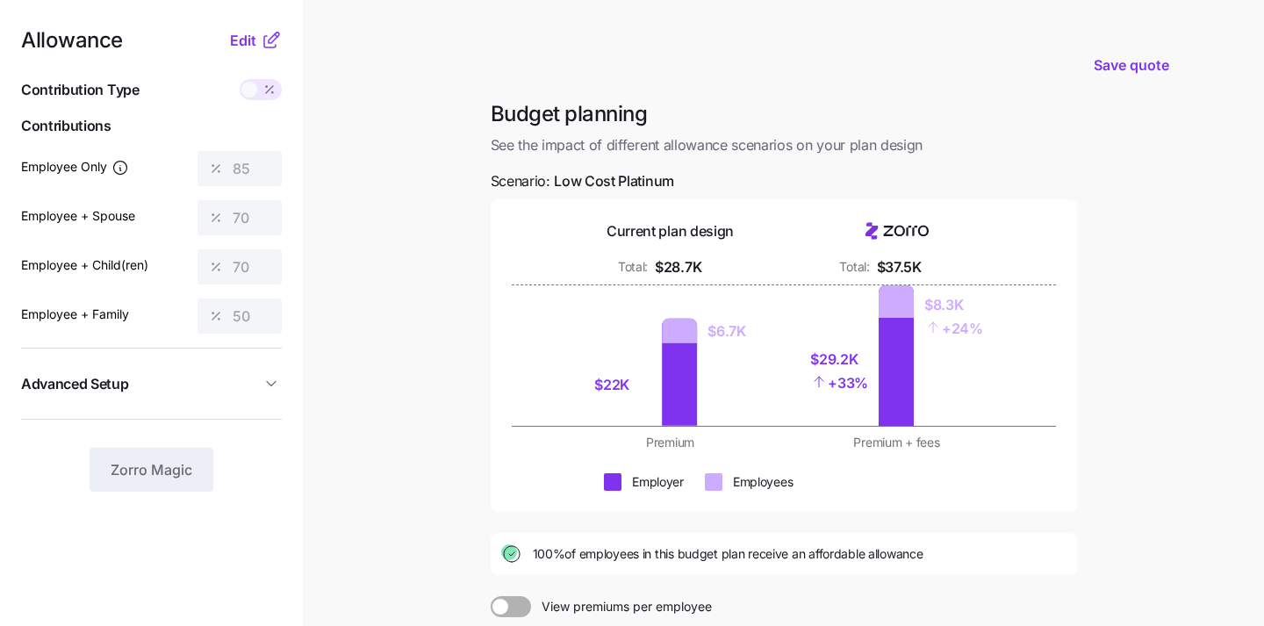
scroll to position [9, 0]
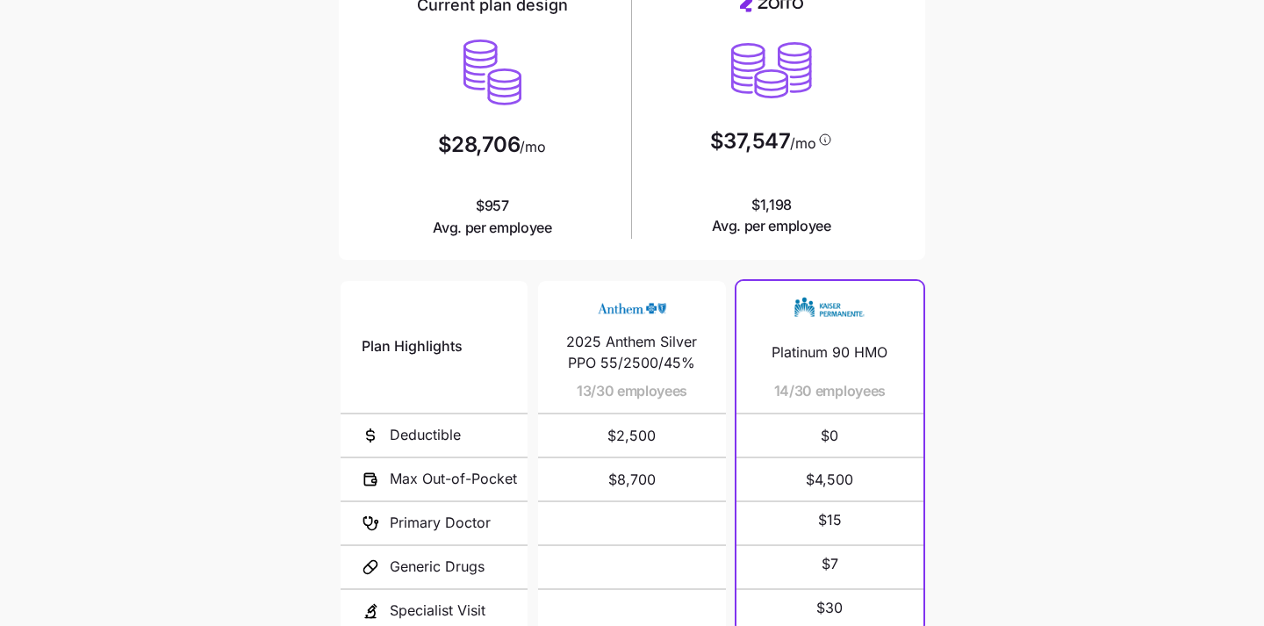
scroll to position [332, 0]
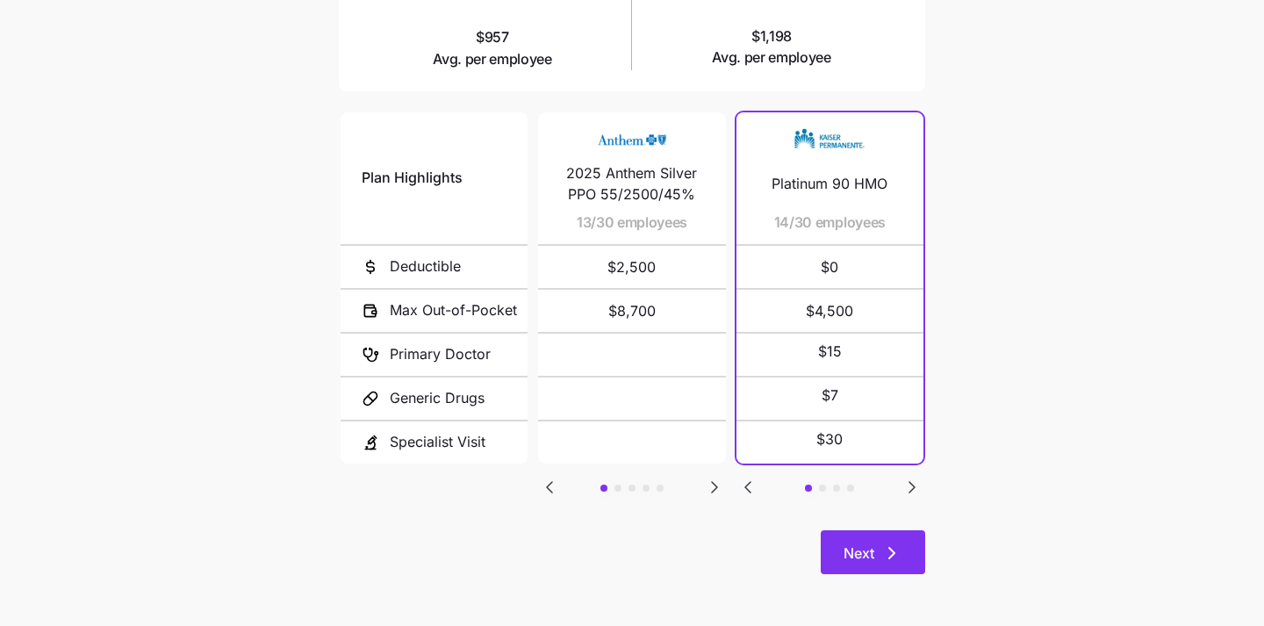
click at [862, 557] on span "Next" at bounding box center [859, 553] width 31 height 21
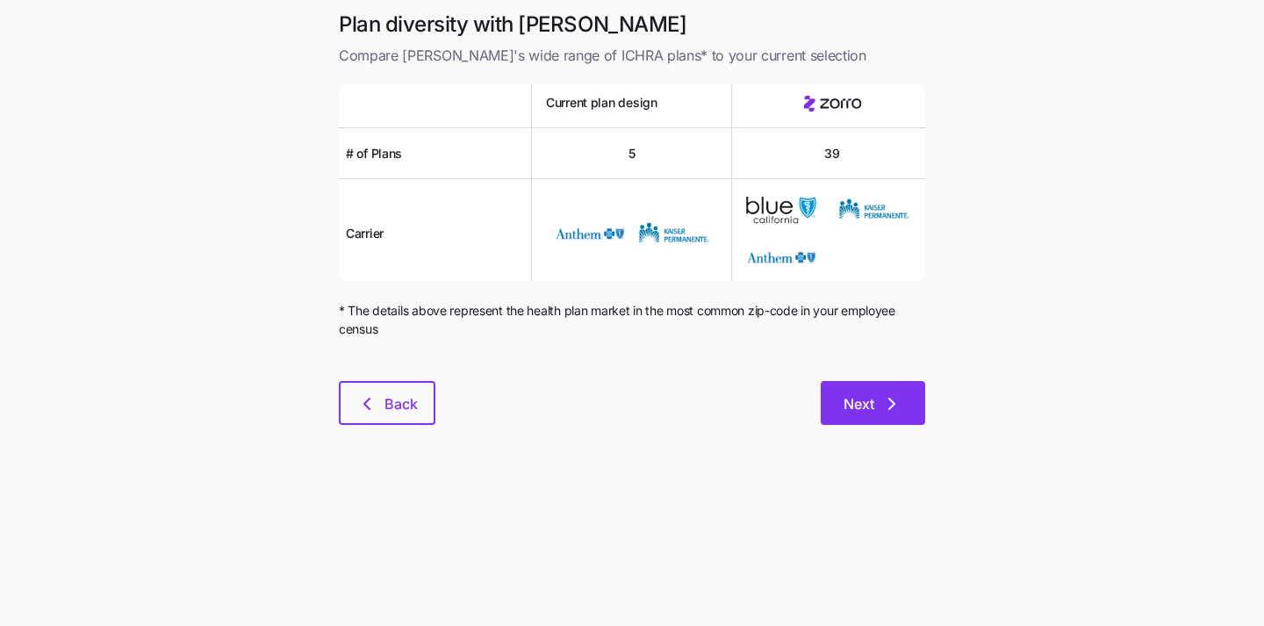
click at [882, 406] on icon "button" at bounding box center [891, 403] width 21 height 21
